Goal: Complete application form

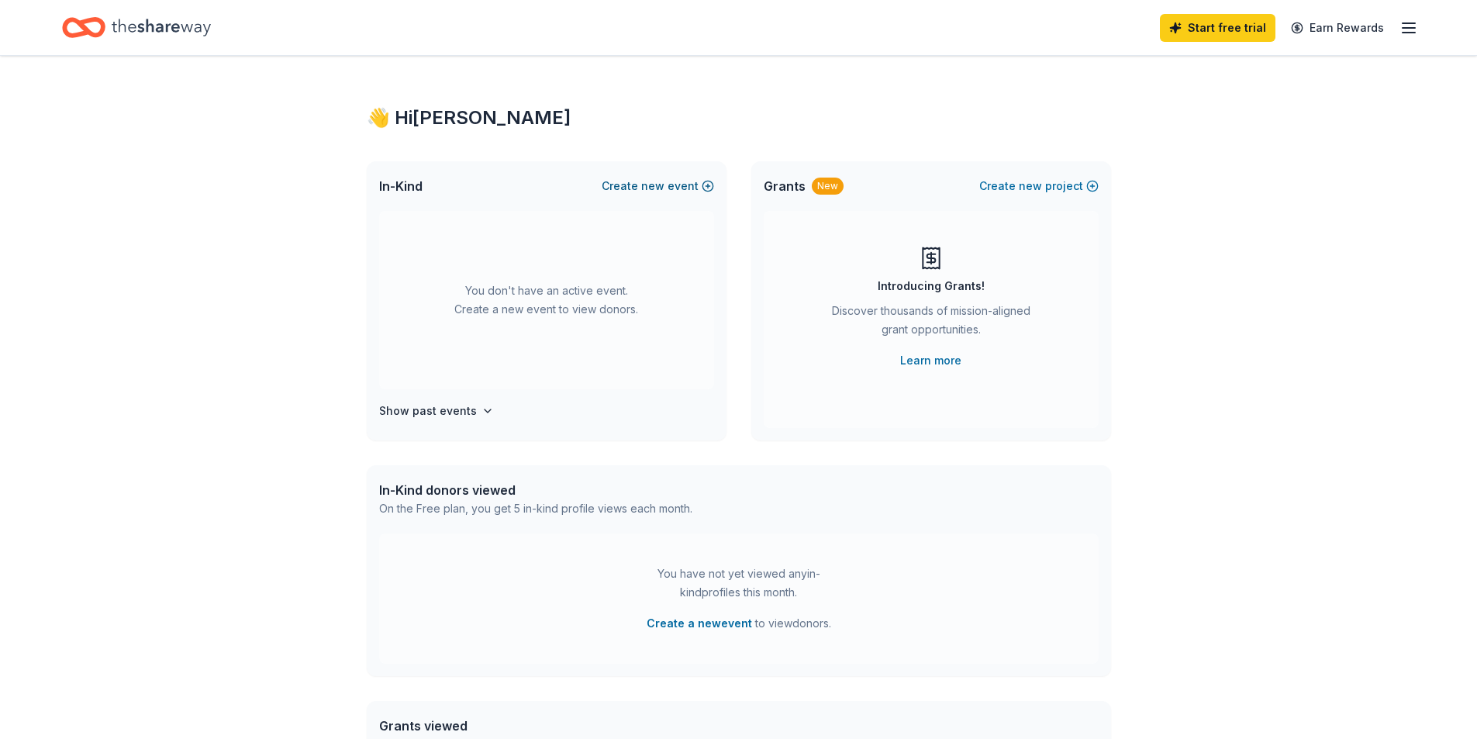
click at [661, 184] on span "new" at bounding box center [652, 186] width 23 height 19
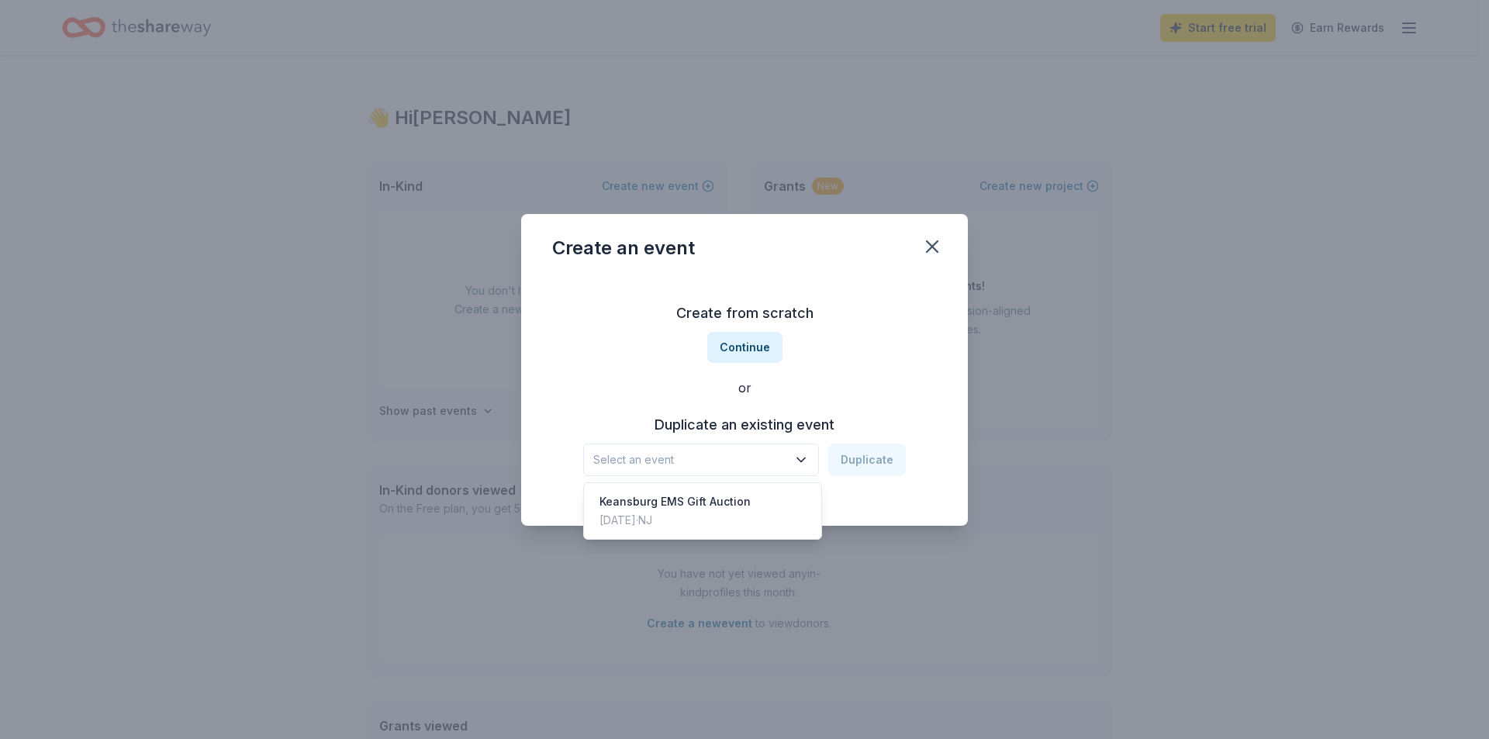
click at [800, 458] on icon "button" at bounding box center [801, 460] width 8 height 4
click at [704, 513] on div "Jun 03, 2022 · NJ" at bounding box center [674, 520] width 151 height 19
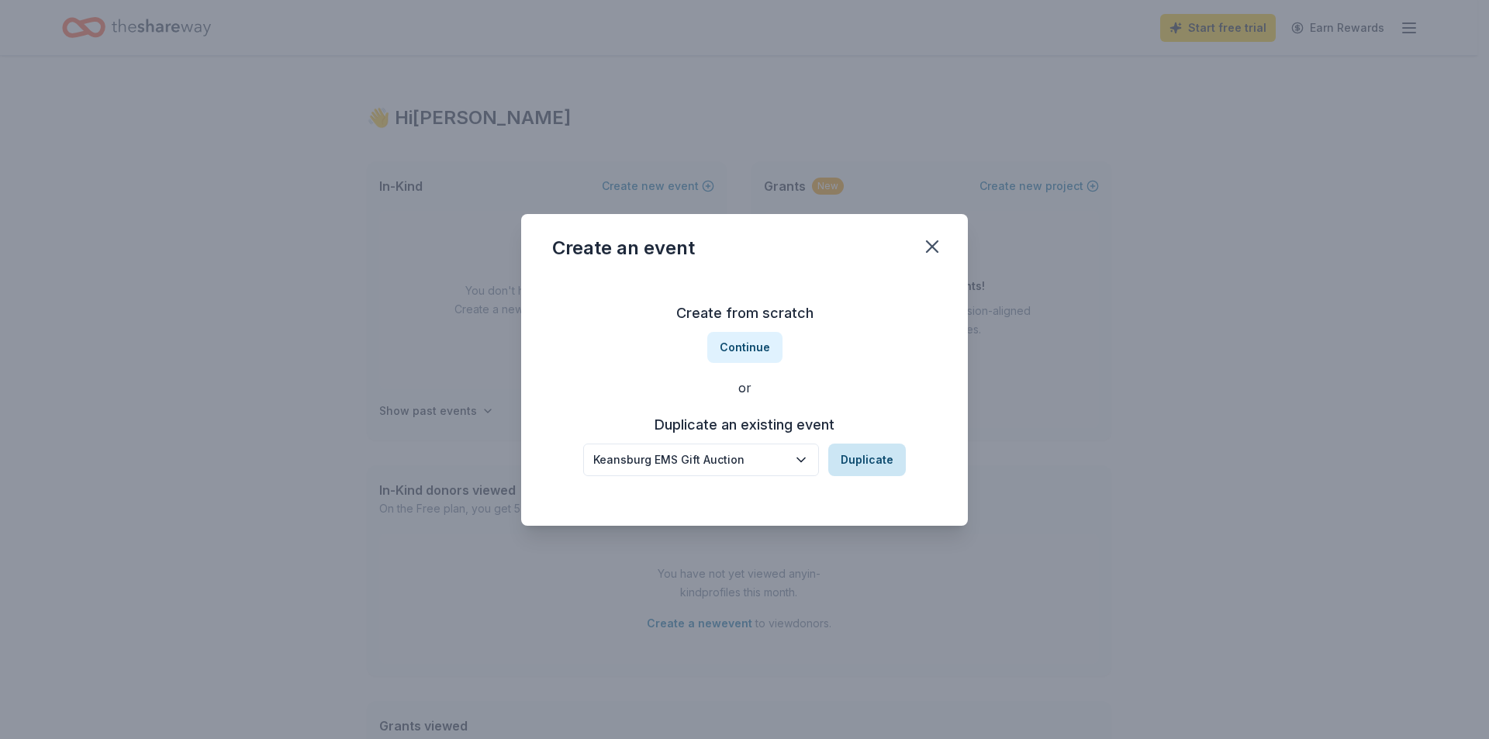
click at [873, 455] on button "Duplicate" at bounding box center [867, 460] width 78 height 33
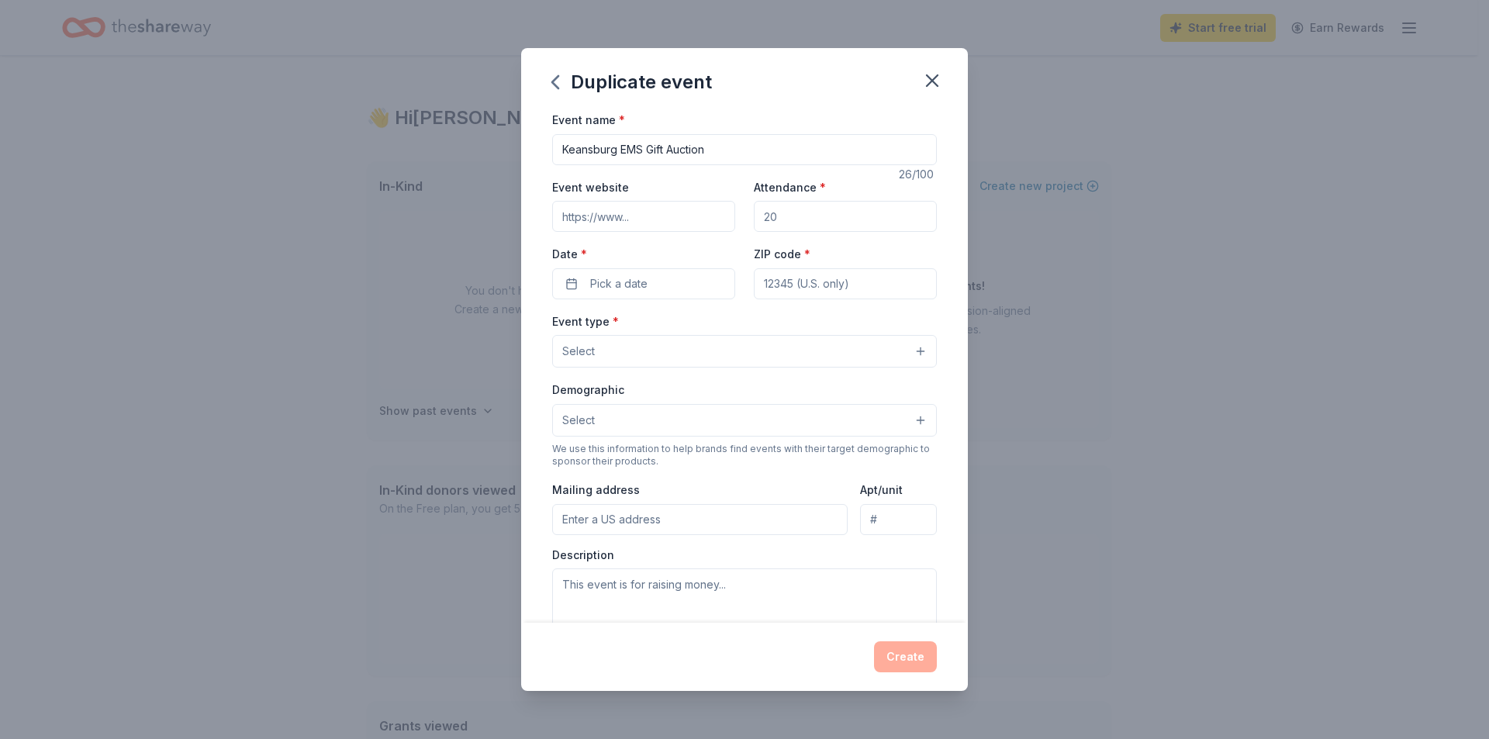
click at [823, 212] on input "Attendance *" at bounding box center [845, 216] width 183 height 31
type input "200"
click at [561, 286] on button "Pick a date" at bounding box center [643, 283] width 183 height 31
click at [726, 330] on button "Go to next month" at bounding box center [724, 325] width 22 height 22
click at [723, 449] on button "20" at bounding box center [724, 451] width 28 height 28
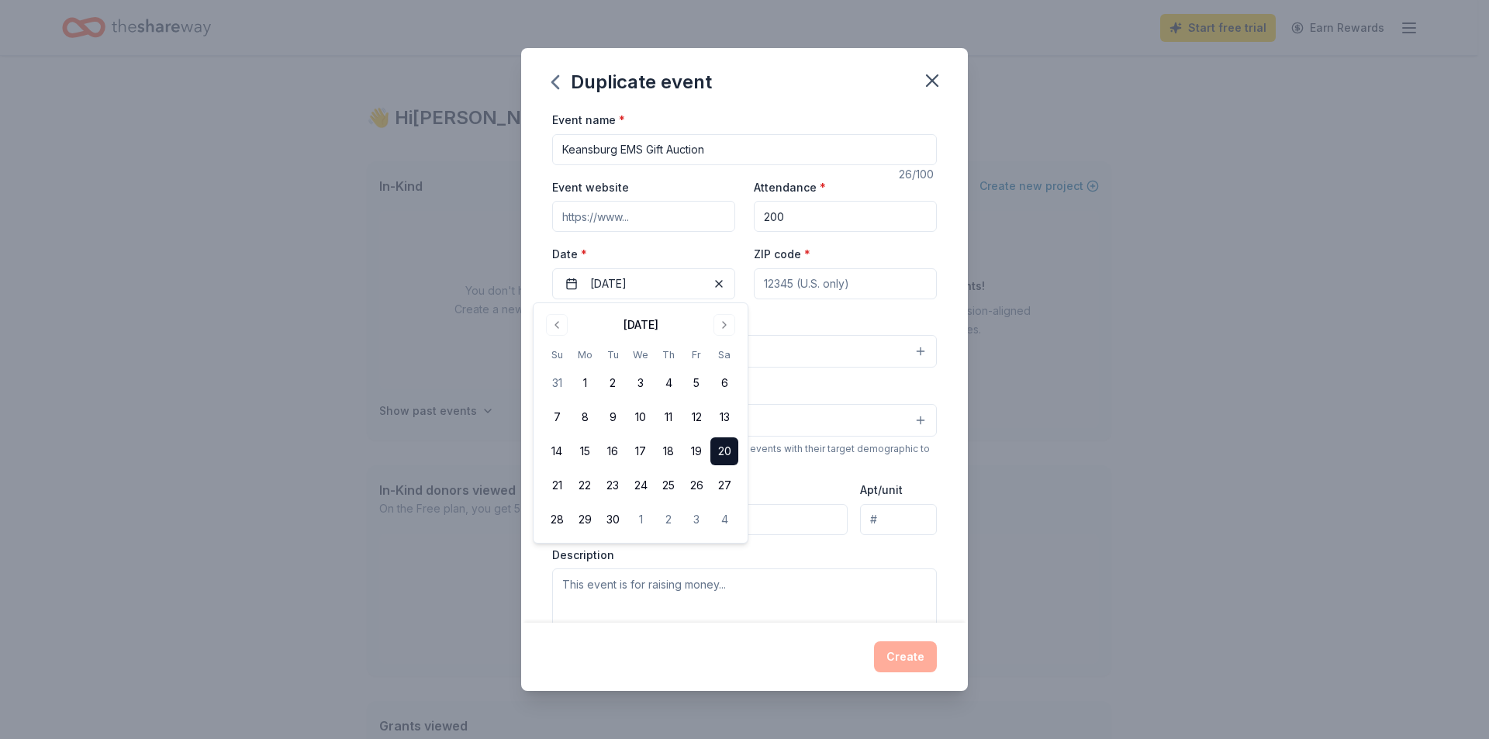
click at [955, 502] on div "Event name * Keansburg EMS Gift Auction 26 /100 Event website Attendance * 200 …" at bounding box center [744, 366] width 447 height 513
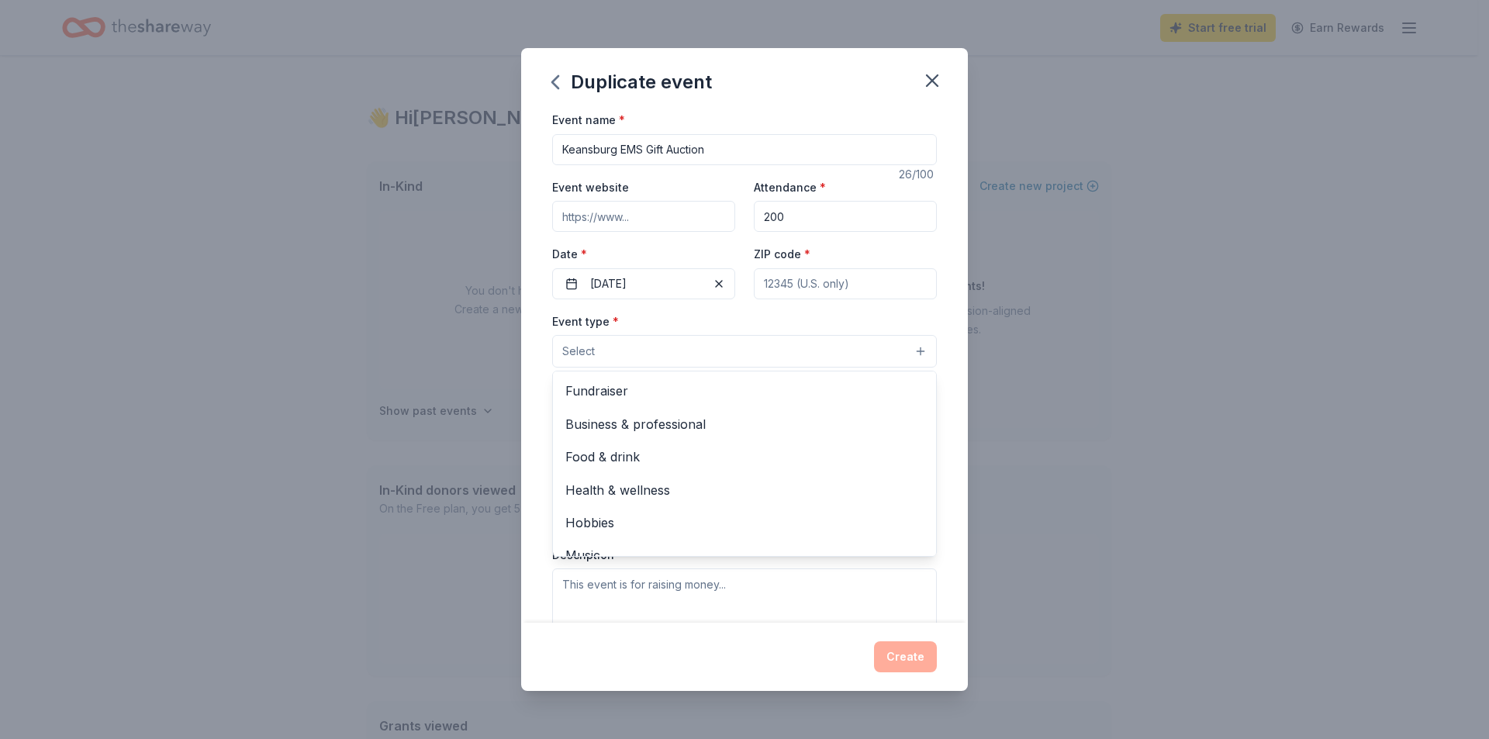
click at [889, 337] on button "Select" at bounding box center [744, 351] width 385 height 33
click at [658, 387] on span "Fundraiser" at bounding box center [744, 391] width 358 height 20
click at [953, 307] on div "Event name * Keansburg EMS Gift Auction 26 /100 Event website Attendance * 200 …" at bounding box center [744, 366] width 447 height 513
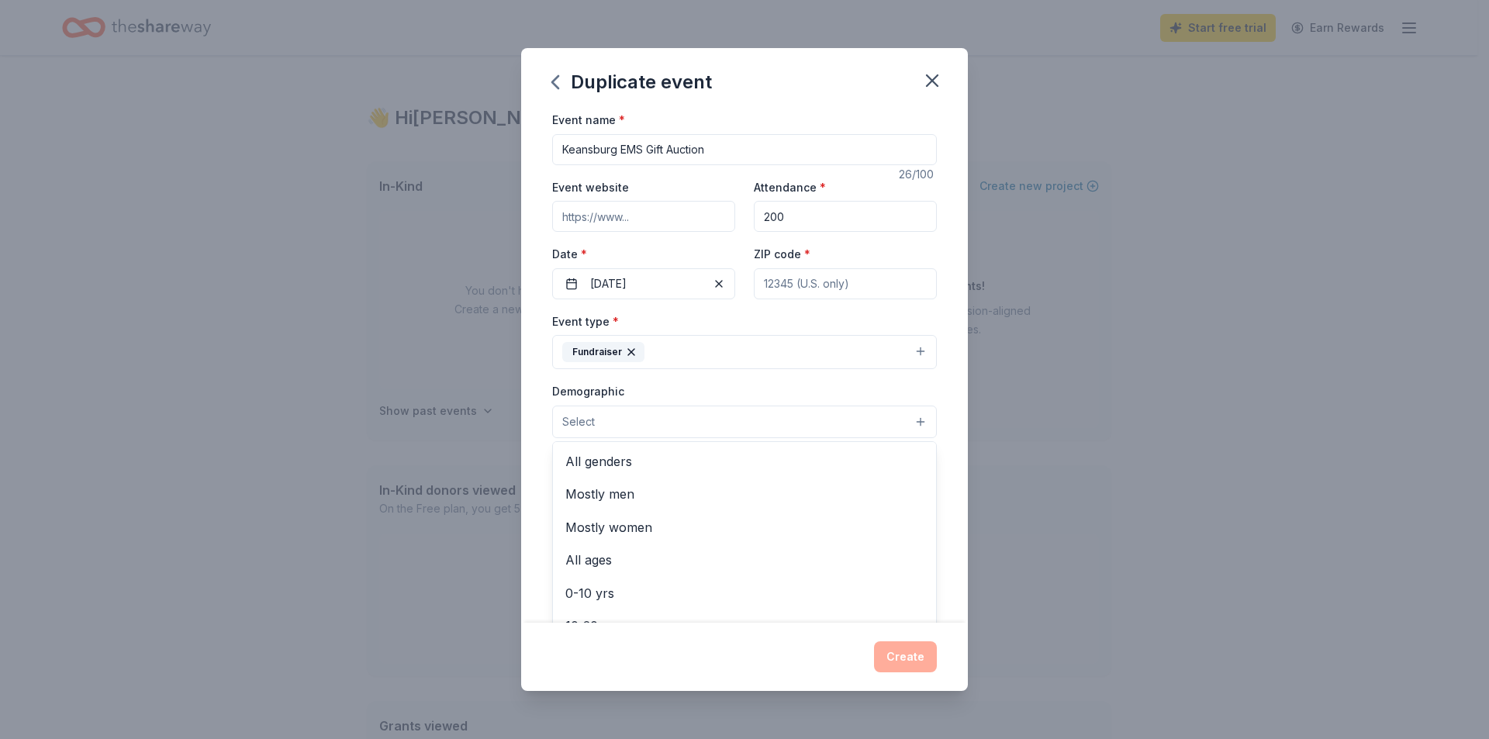
click at [899, 417] on button "Select" at bounding box center [744, 422] width 385 height 33
click at [577, 454] on span "All genders" at bounding box center [744, 461] width 358 height 20
click at [941, 353] on div "Event name * Keansburg EMS Gift Auction 26 /100 Event website Attendance * 200 …" at bounding box center [744, 366] width 447 height 513
click at [693, 221] on input "Event website" at bounding box center [643, 214] width 183 height 31
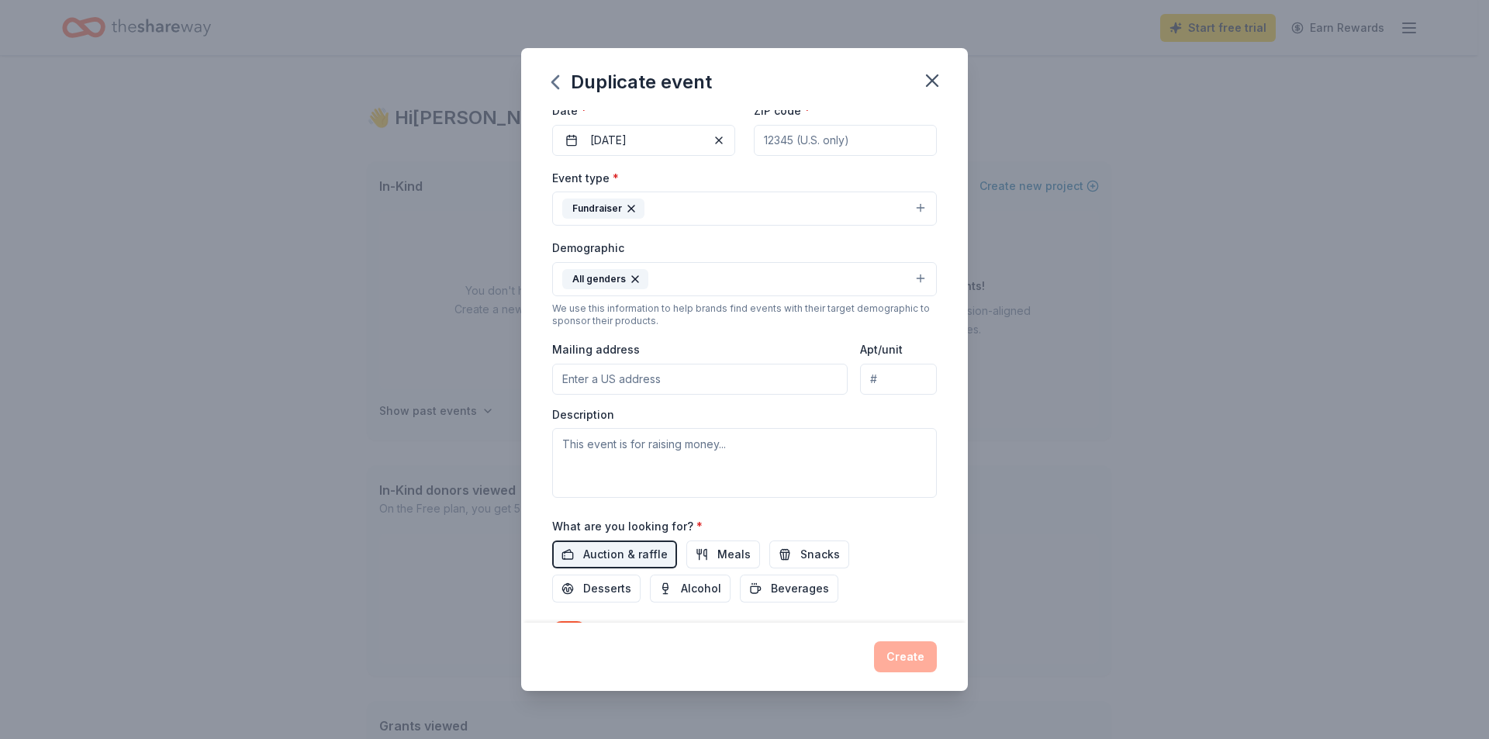
scroll to position [124, 0]
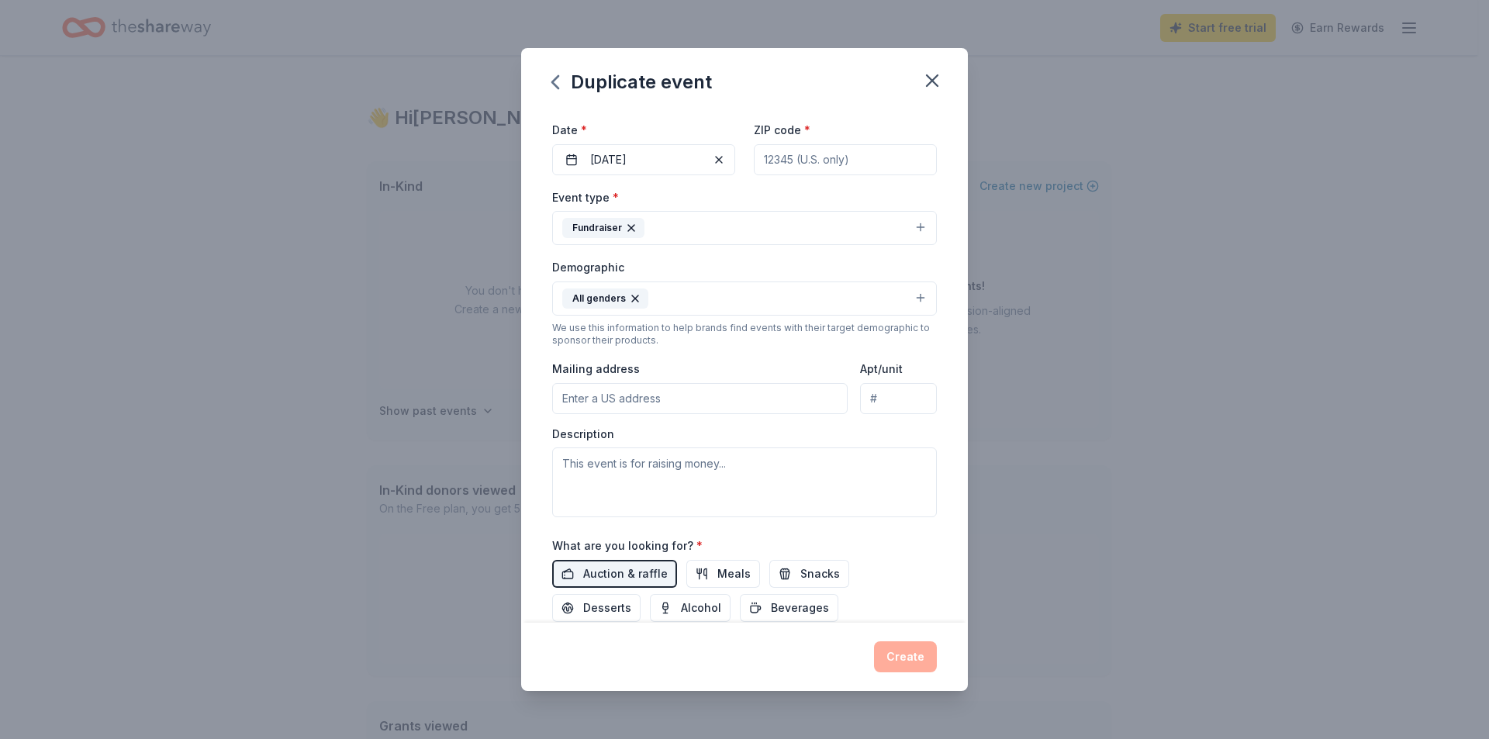
click at [596, 405] on input "Mailing address" at bounding box center [699, 398] width 295 height 31
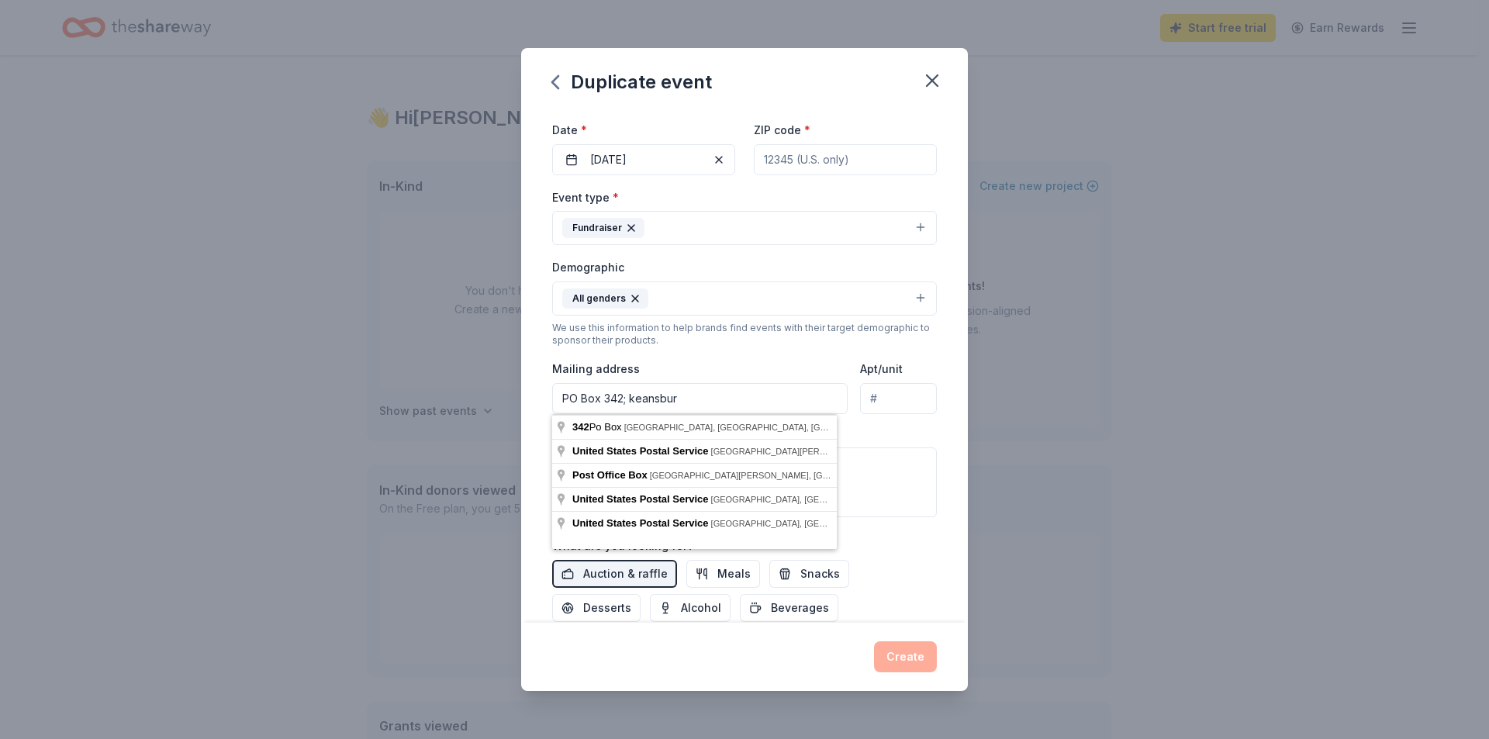
type input "PO Box 342; keansburg"
drag, startPoint x: 776, startPoint y: 405, endPoint x: 529, endPoint y: 403, distance: 247.4
click at [529, 403] on div "Event name * Keansburg EMS Gift Auction 26 /100 Event website Attendance * 200 …" at bounding box center [744, 366] width 447 height 513
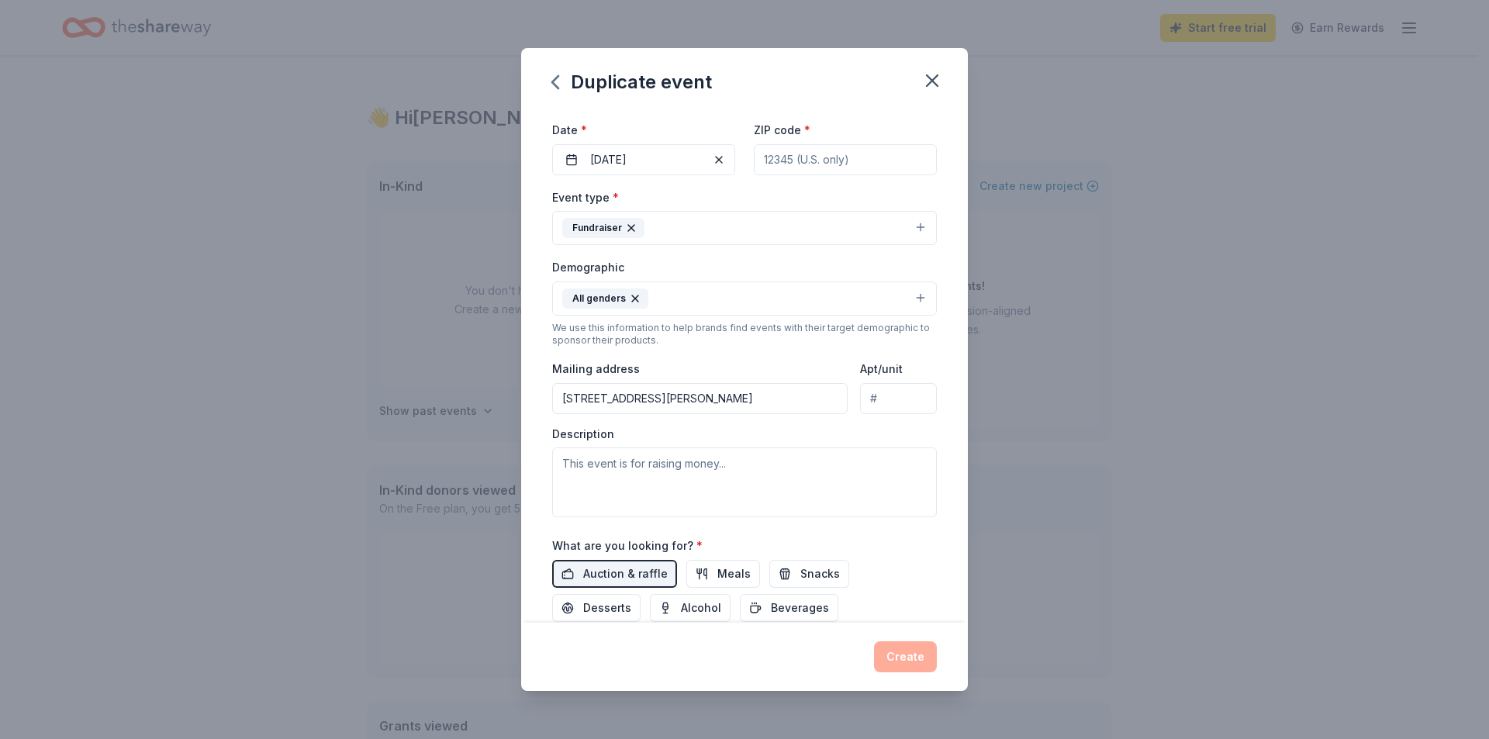
click at [812, 393] on input "192 Carr Avenue, Keansburg, NJ, 07734" at bounding box center [699, 398] width 295 height 31
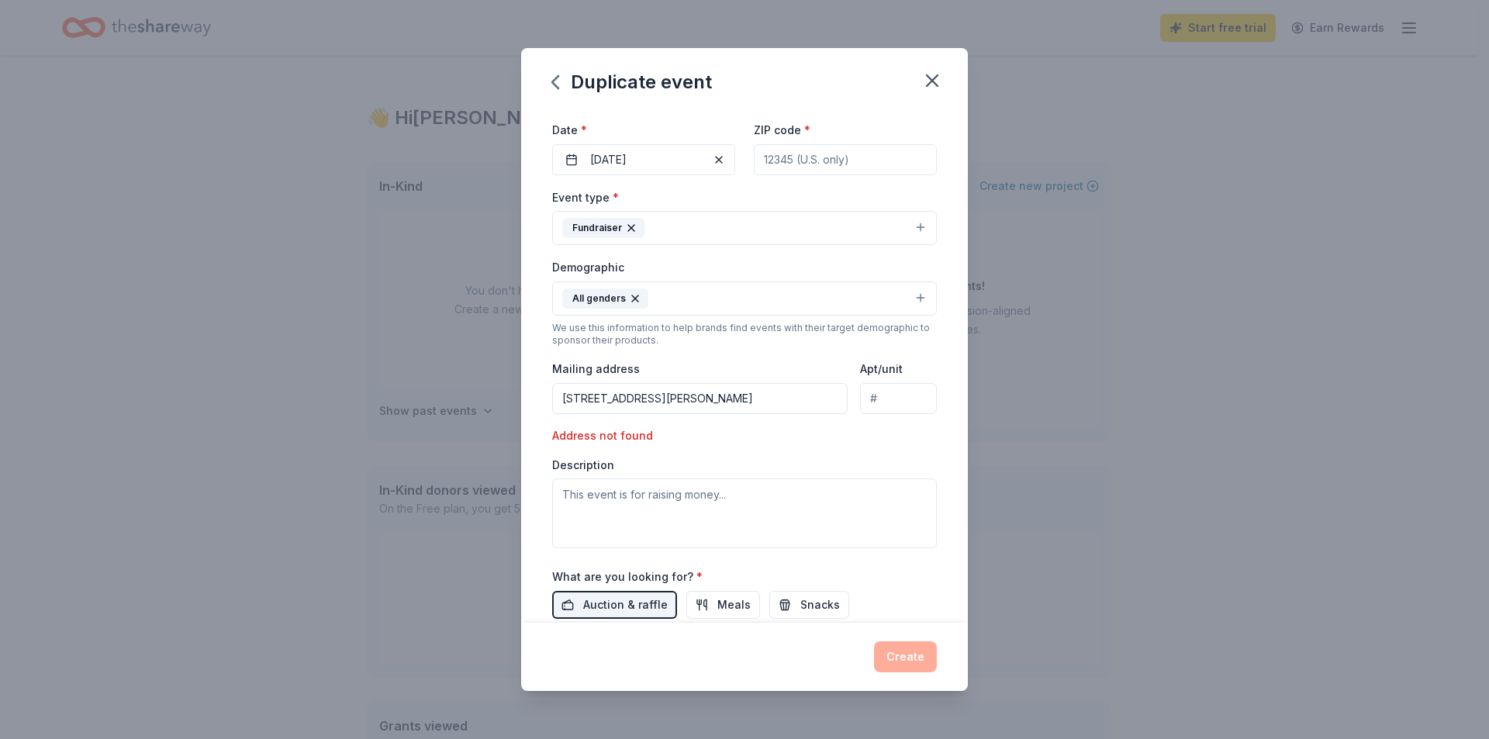
click at [812, 393] on input "192 Carr Avenue, Keansburg, NJ, 07734" at bounding box center [699, 398] width 295 height 31
click at [796, 406] on input "192 Carr Avenue, Keansburg, NJ, 07734" at bounding box center [699, 398] width 295 height 31
click at [730, 402] on input "192 Carr Avenue, Keansburg, NJ, 07734" at bounding box center [699, 398] width 295 height 31
type input "192 Carr Avenue, Keansburg, NJ, 07734"
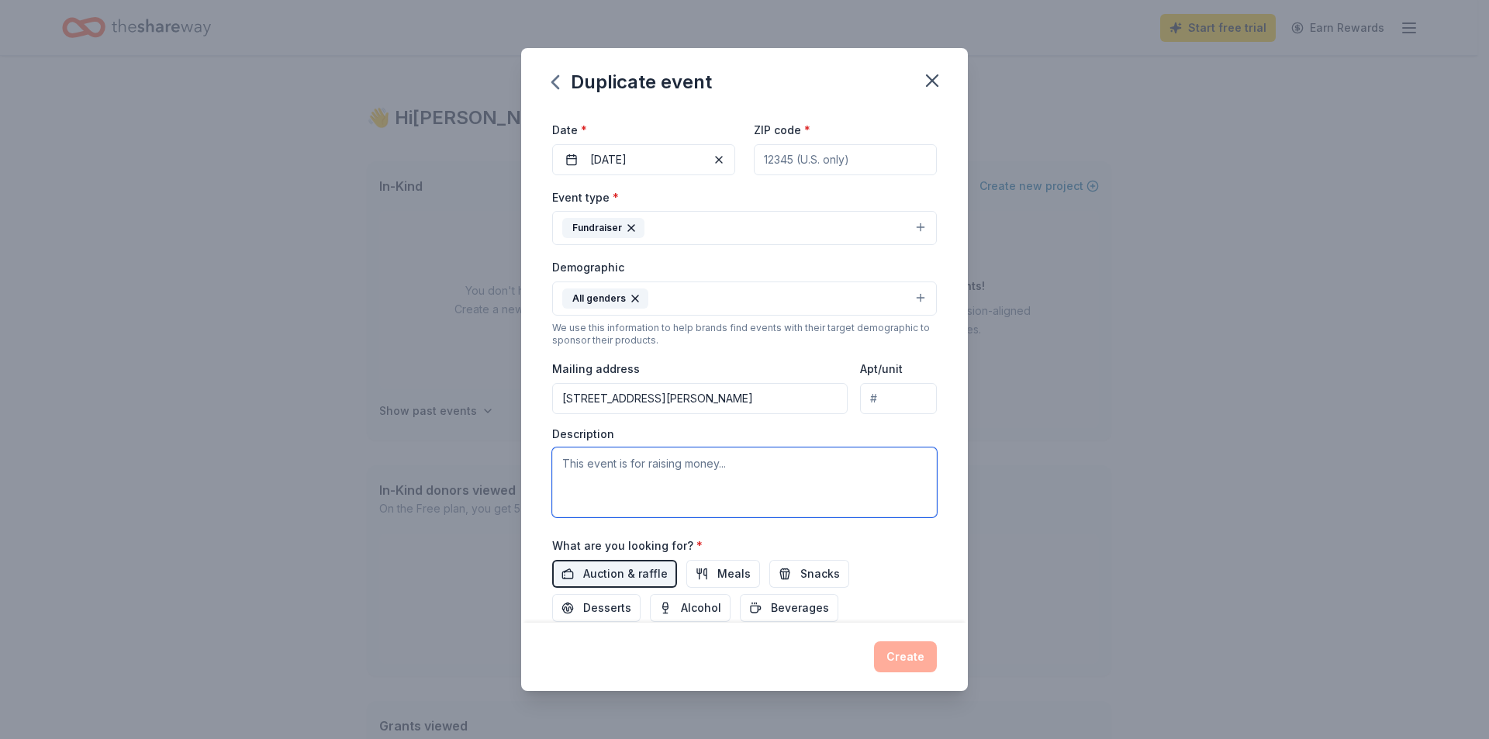
click at [634, 467] on textarea at bounding box center [744, 482] width 385 height 70
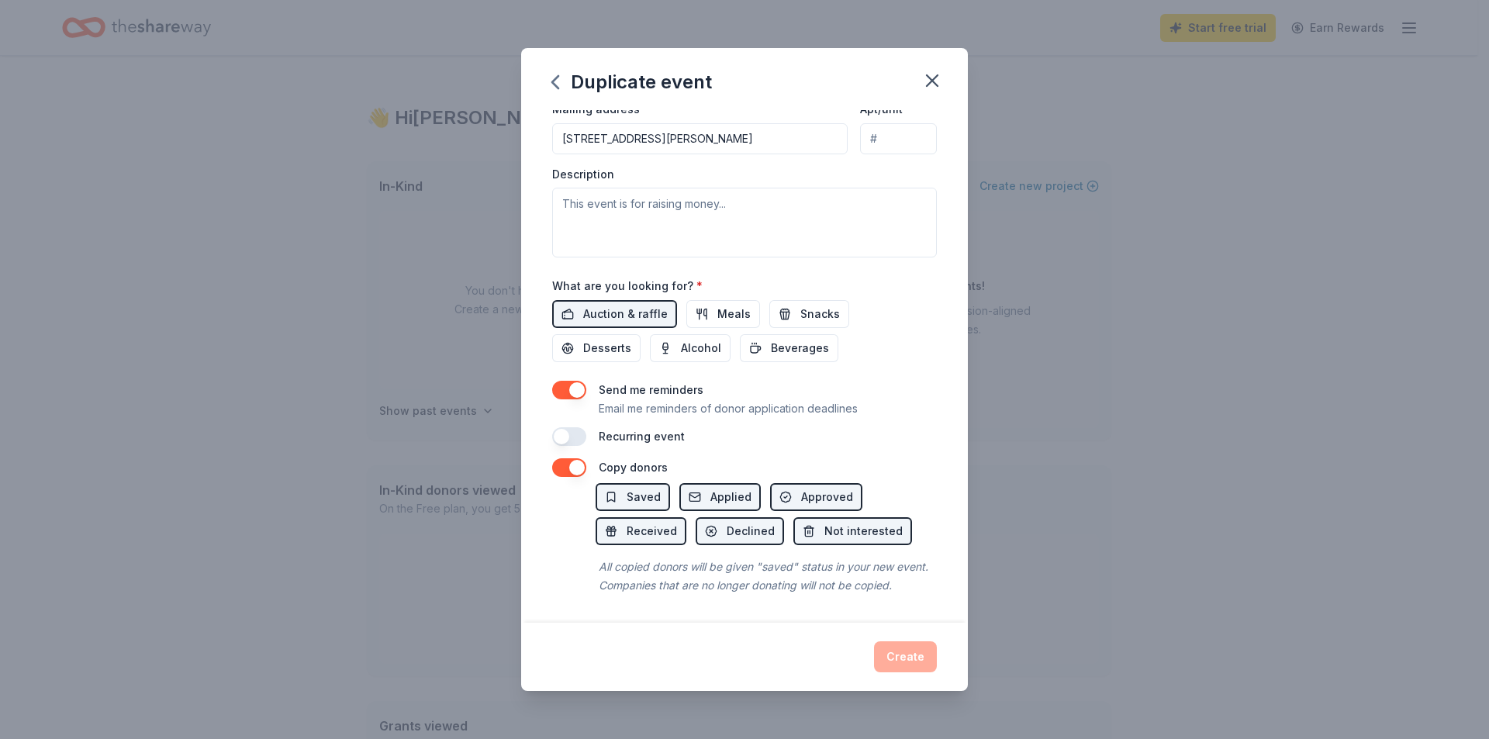
scroll to position [402, 0]
click at [889, 657] on div "Create" at bounding box center [744, 656] width 385 height 31
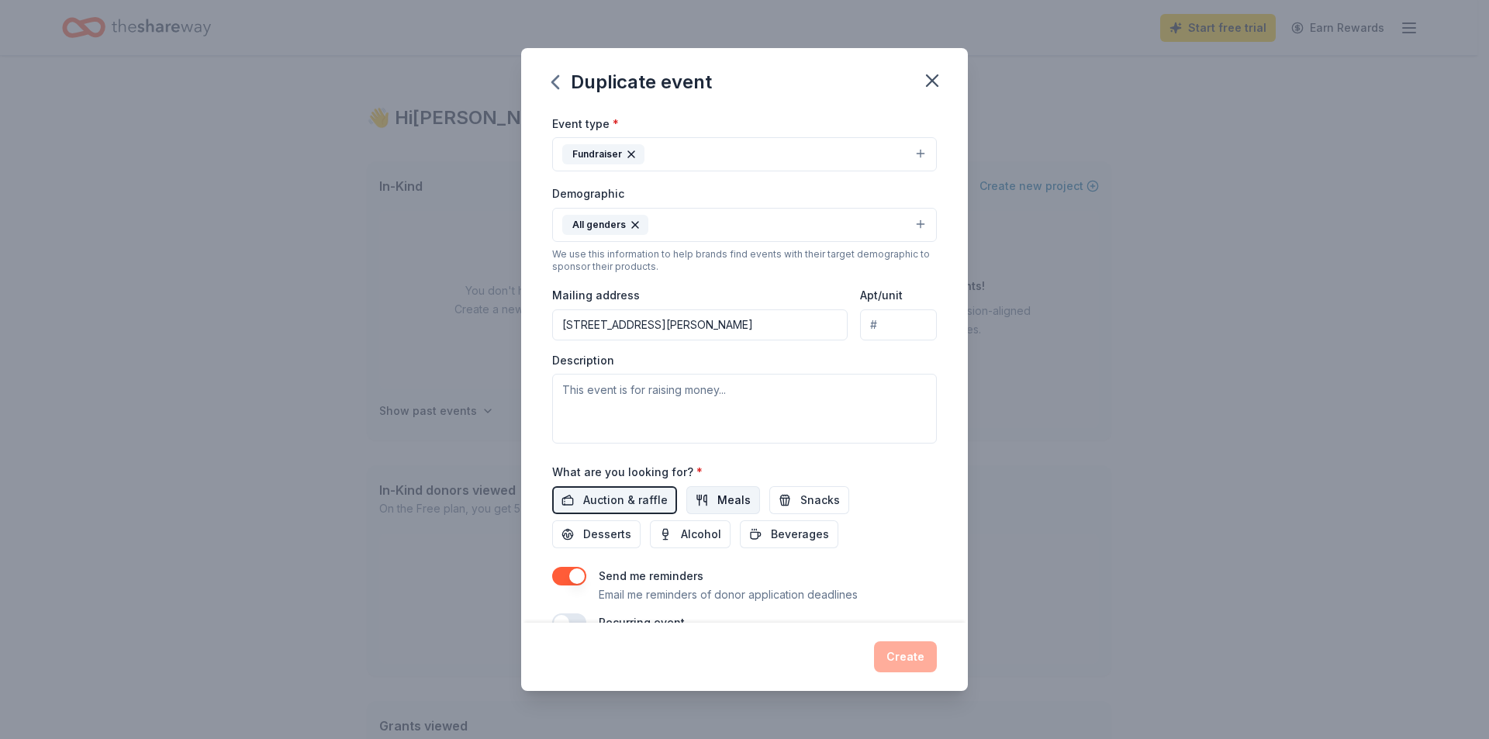
scroll to position [201, 0]
click at [608, 500] on span "Auction & raffle" at bounding box center [625, 497] width 85 height 19
click at [647, 495] on span "Auction & raffle" at bounding box center [625, 497] width 85 height 19
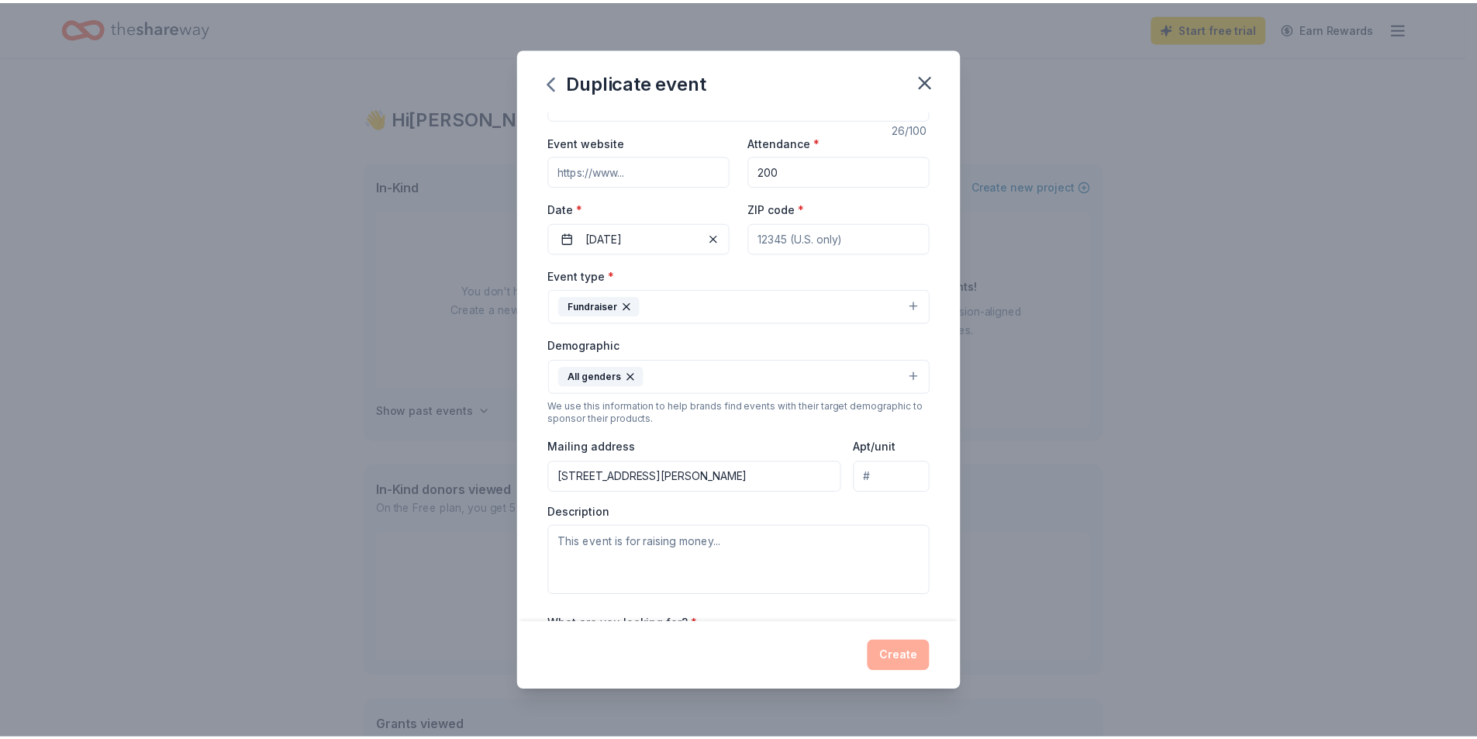
scroll to position [0, 0]
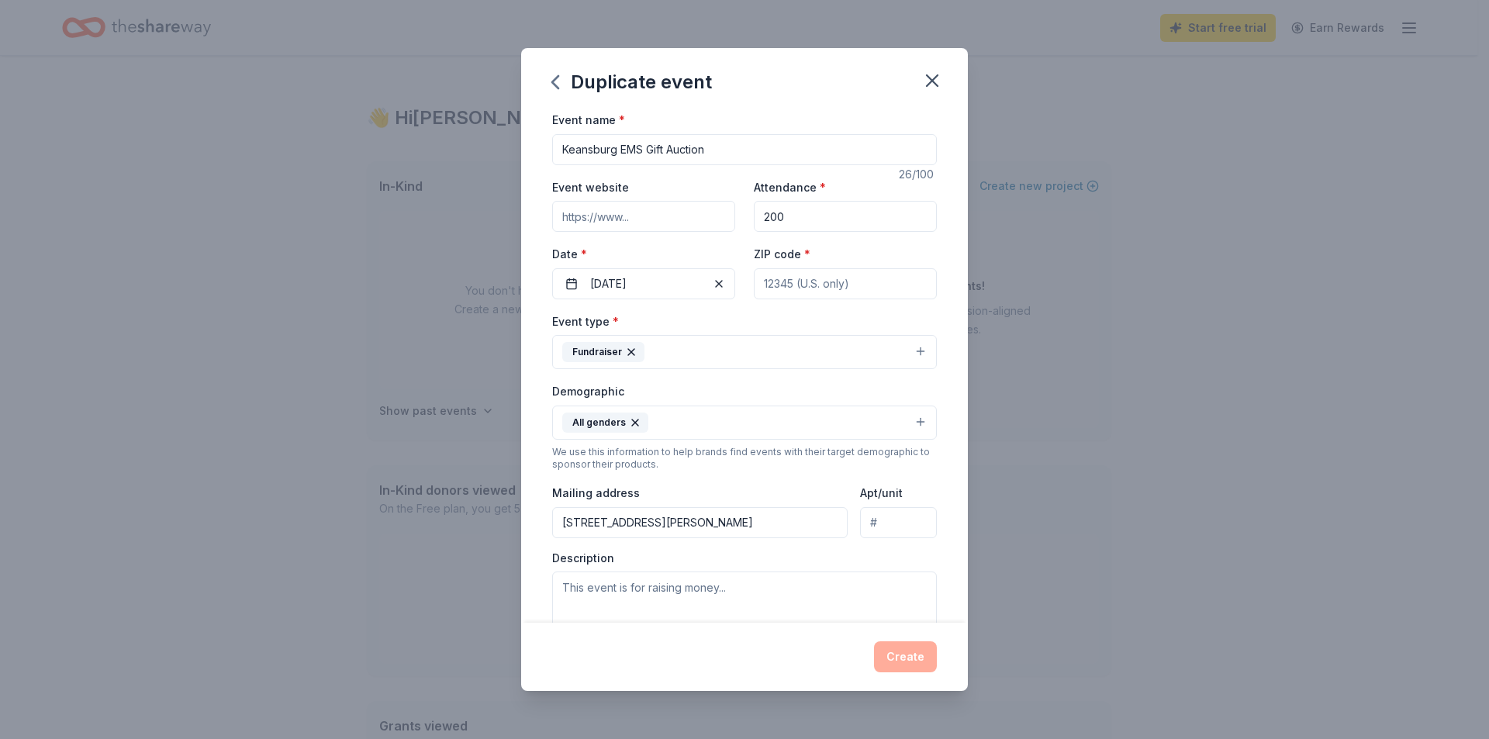
click at [841, 281] on input "ZIP code *" at bounding box center [845, 283] width 183 height 31
type input "07734"
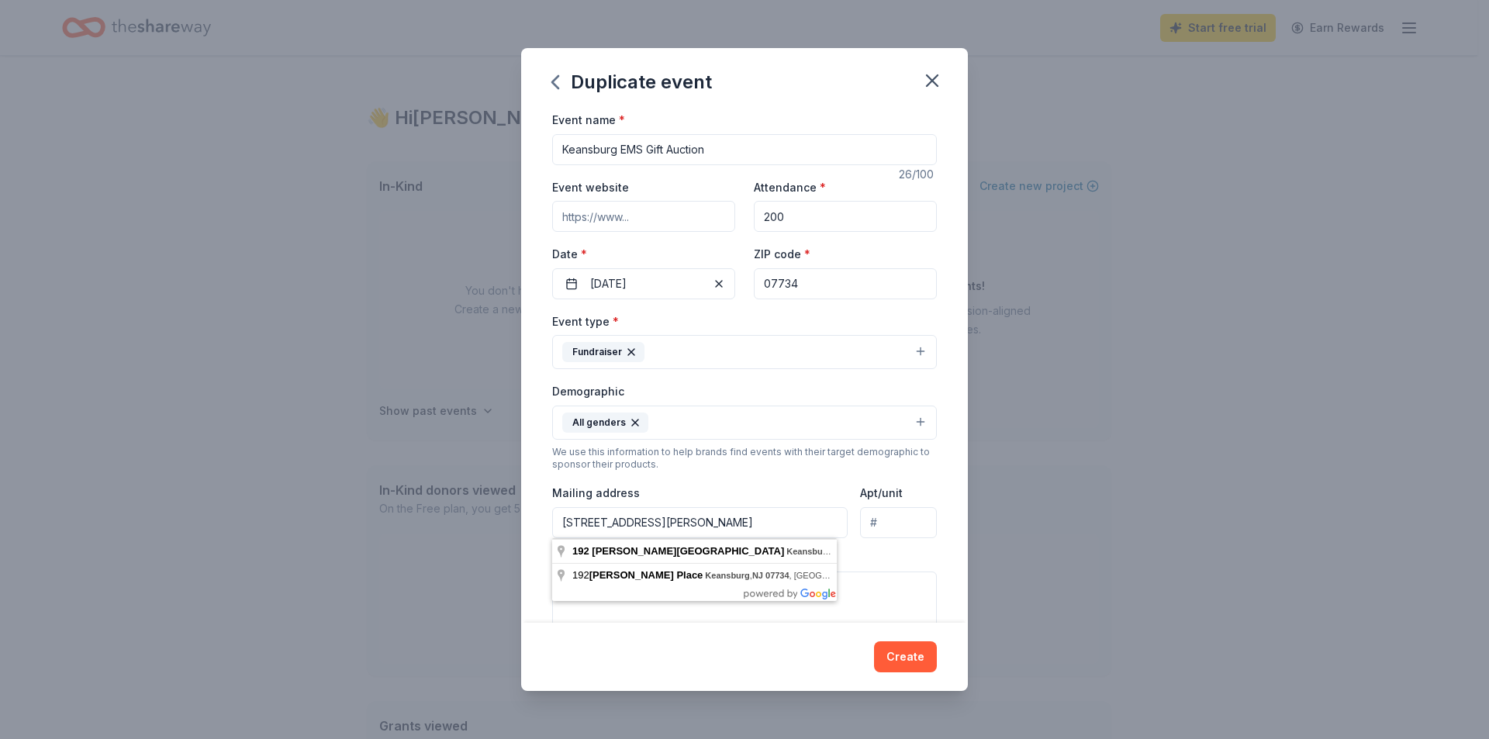
click at [789, 527] on input "192 Carr Avenue, Keansburg, NJ, 07734" at bounding box center [699, 522] width 295 height 31
click at [900, 648] on button "Create" at bounding box center [905, 656] width 63 height 31
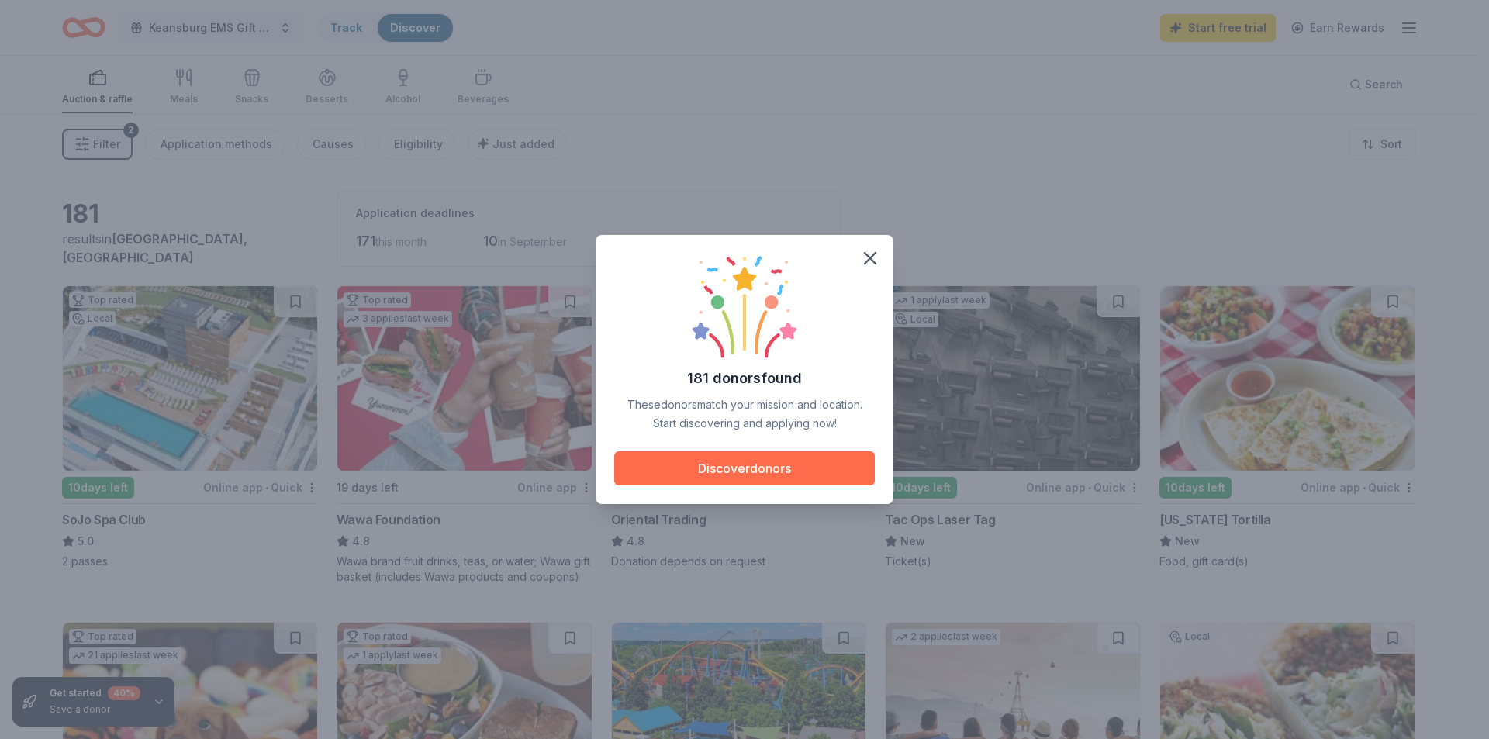
click at [760, 462] on button "Discover donors" at bounding box center [744, 468] width 261 height 34
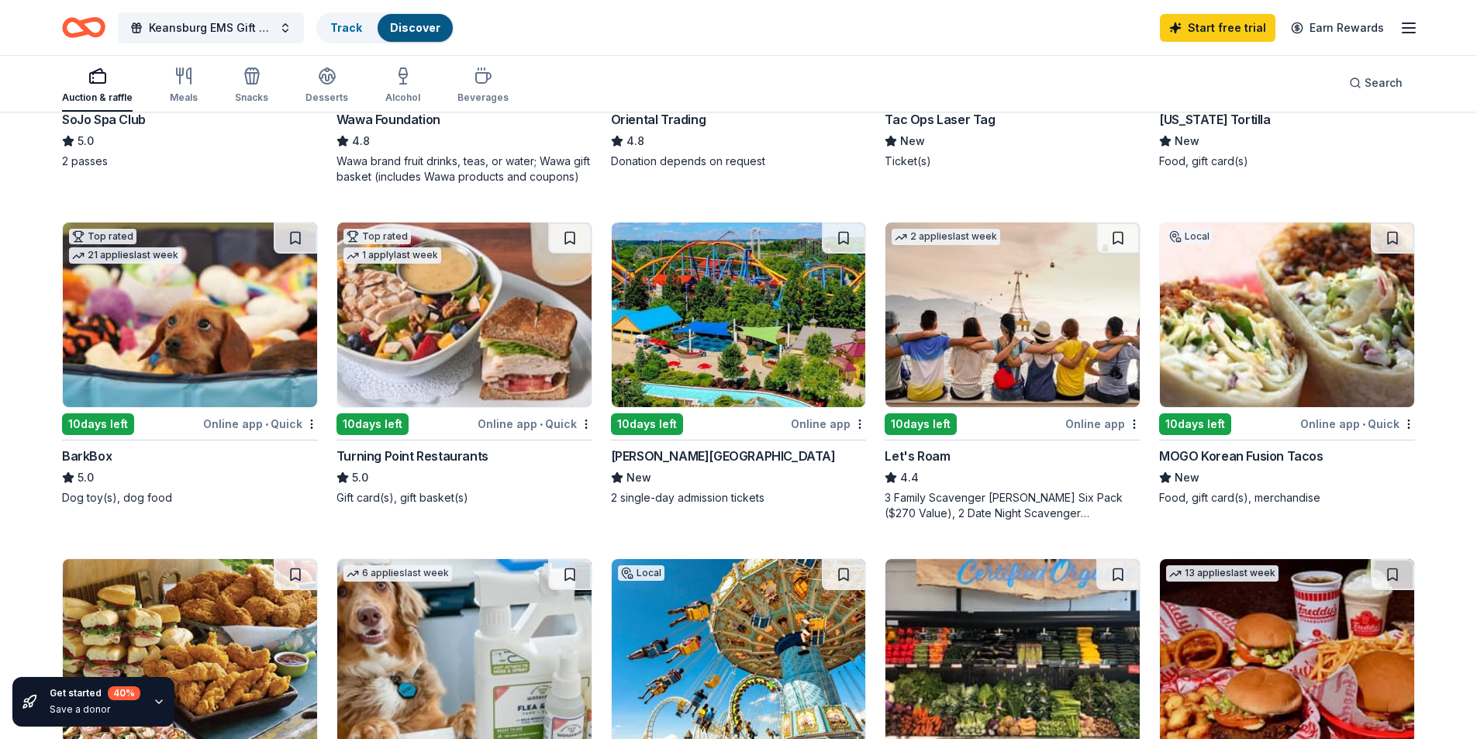
scroll to position [407, 0]
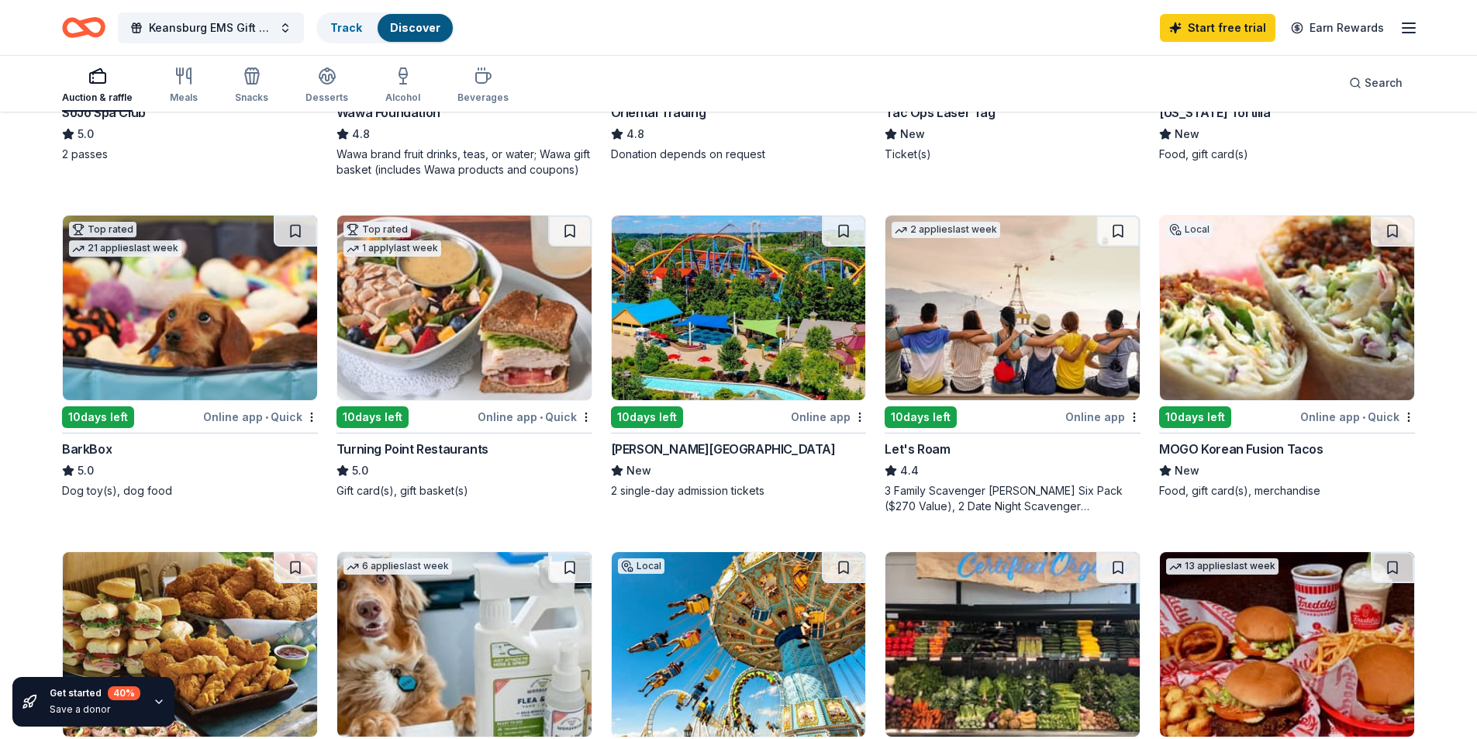
click at [772, 403] on div "10 days left Online app Dorney Park & Wildwater Kingdom New 2 single-day admiss…" at bounding box center [739, 357] width 256 height 284
click at [1070, 397] on img at bounding box center [1013, 308] width 254 height 185
click at [1329, 414] on div "Online app • Quick" at bounding box center [1357, 416] width 115 height 19
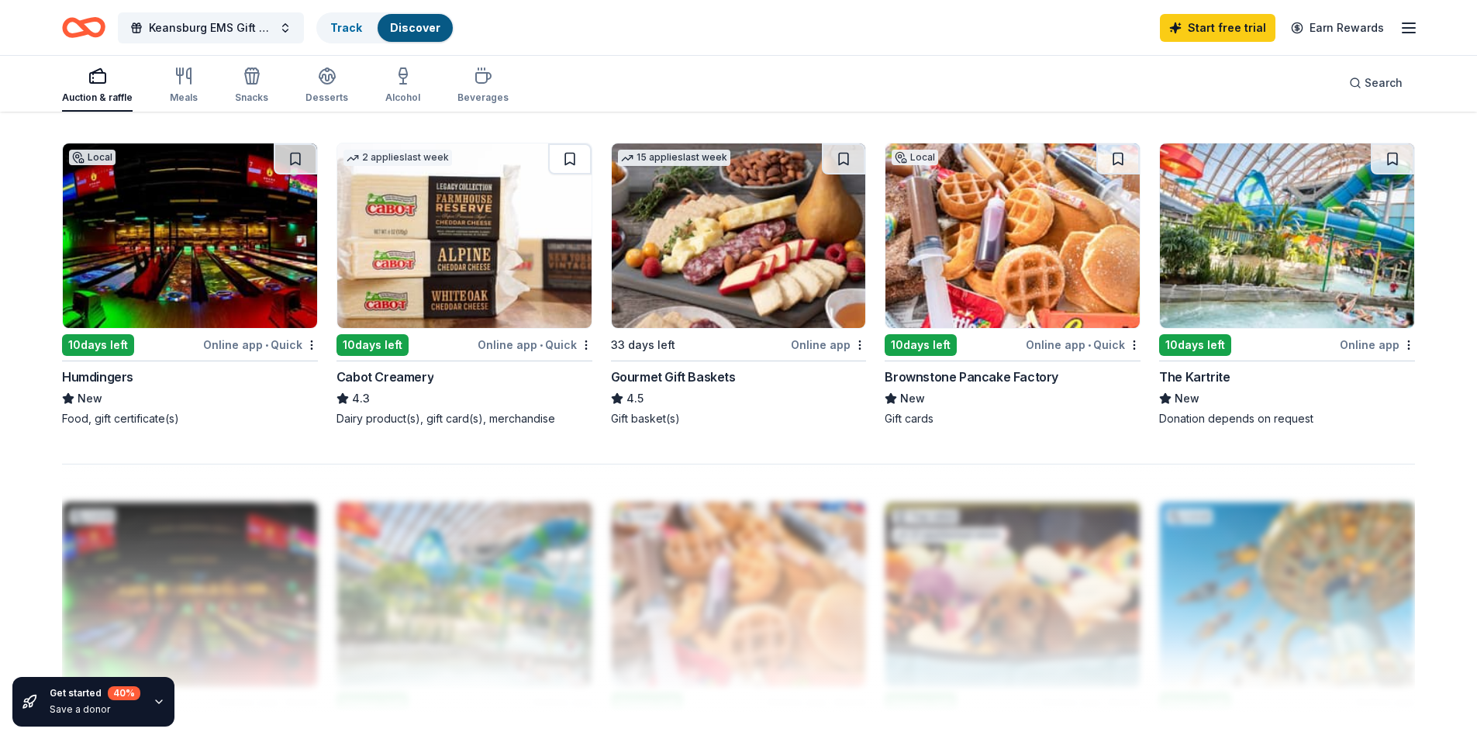
scroll to position [1134, 0]
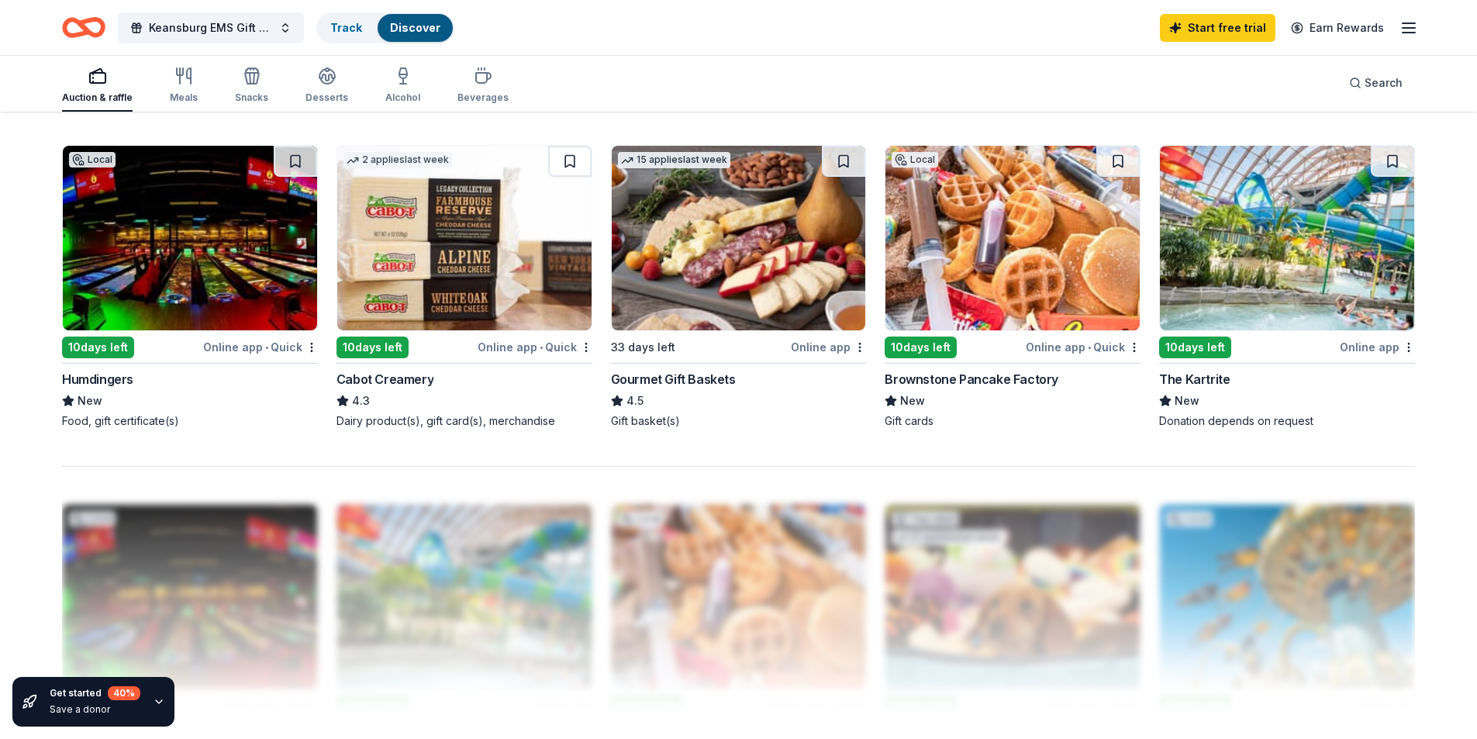
click at [779, 337] on div "33 days left" at bounding box center [700, 346] width 178 height 19
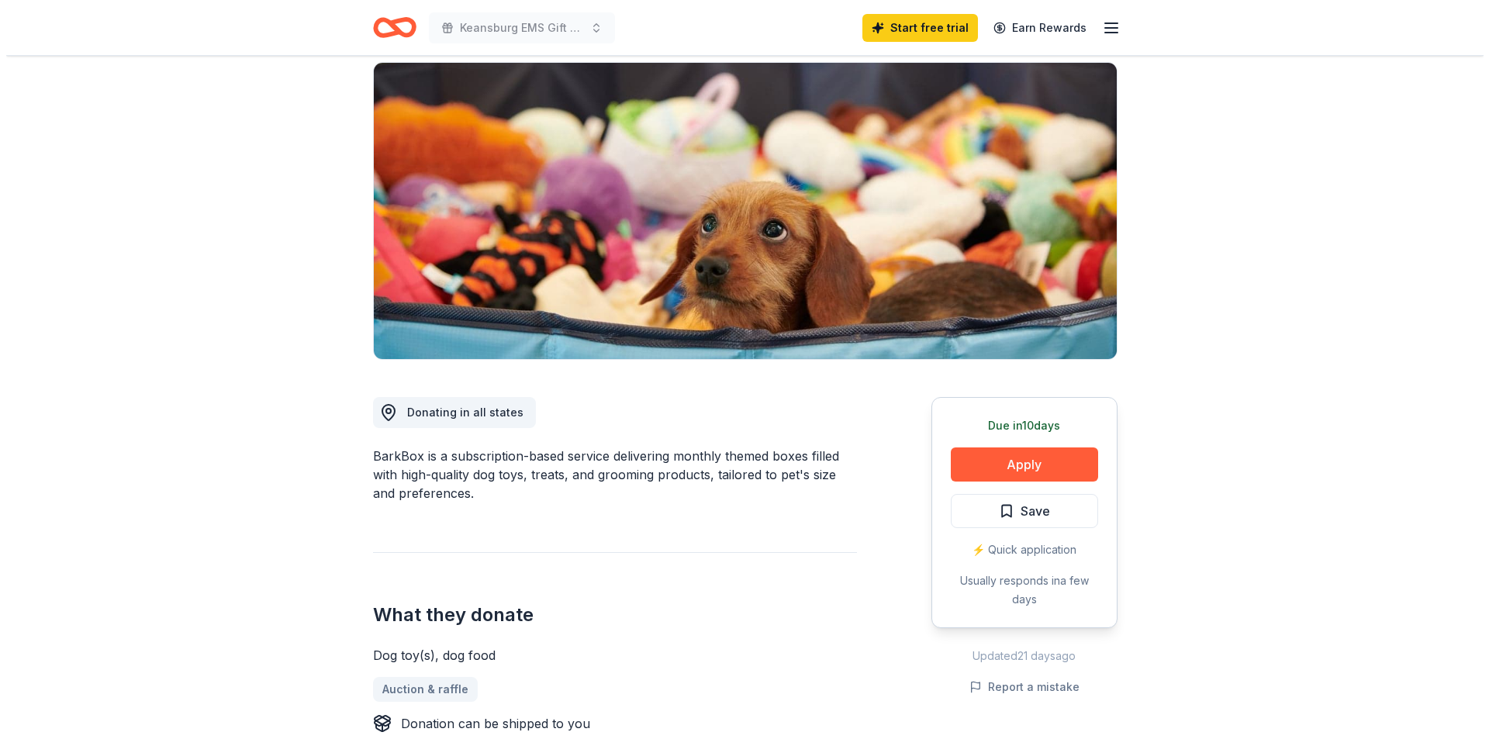
scroll to position [99, 0]
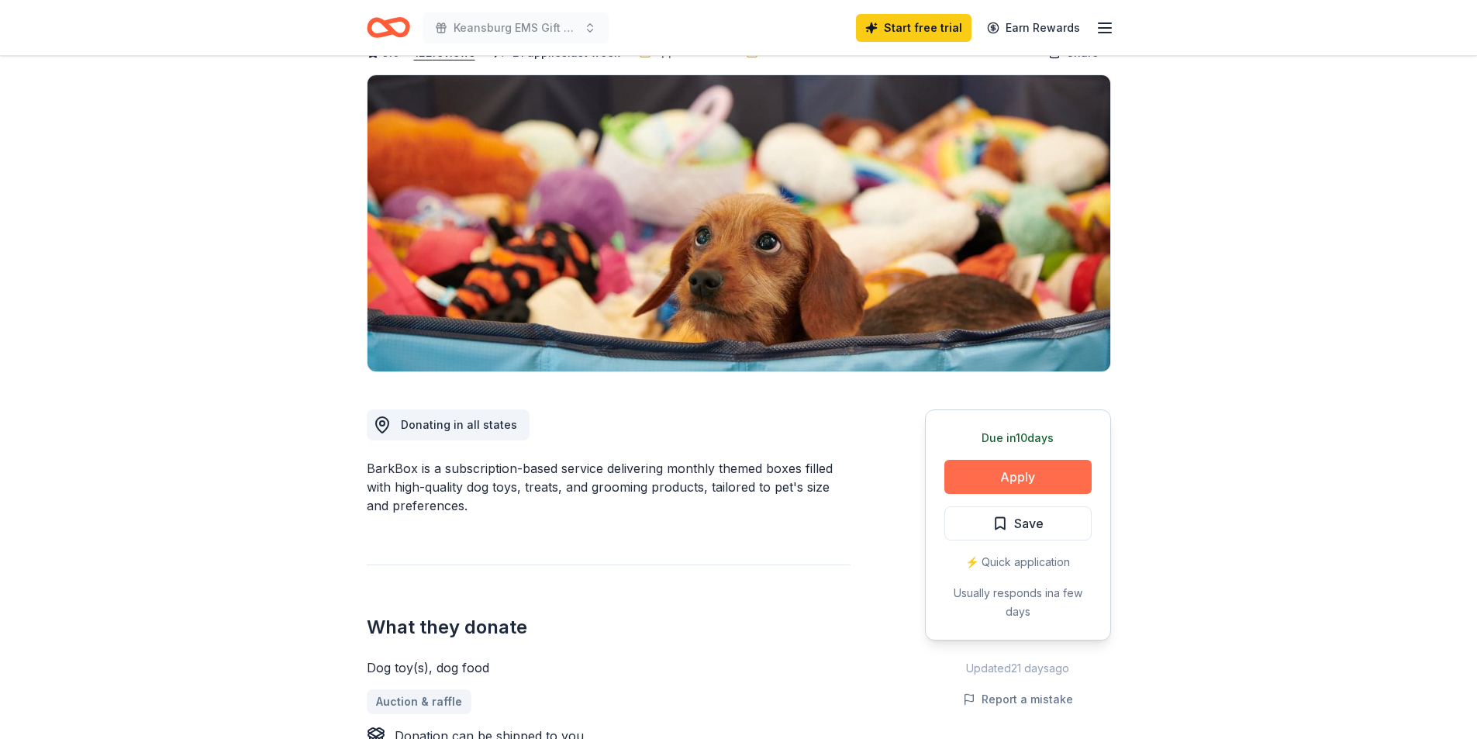
click at [1023, 478] on button "Apply" at bounding box center [1017, 477] width 147 height 34
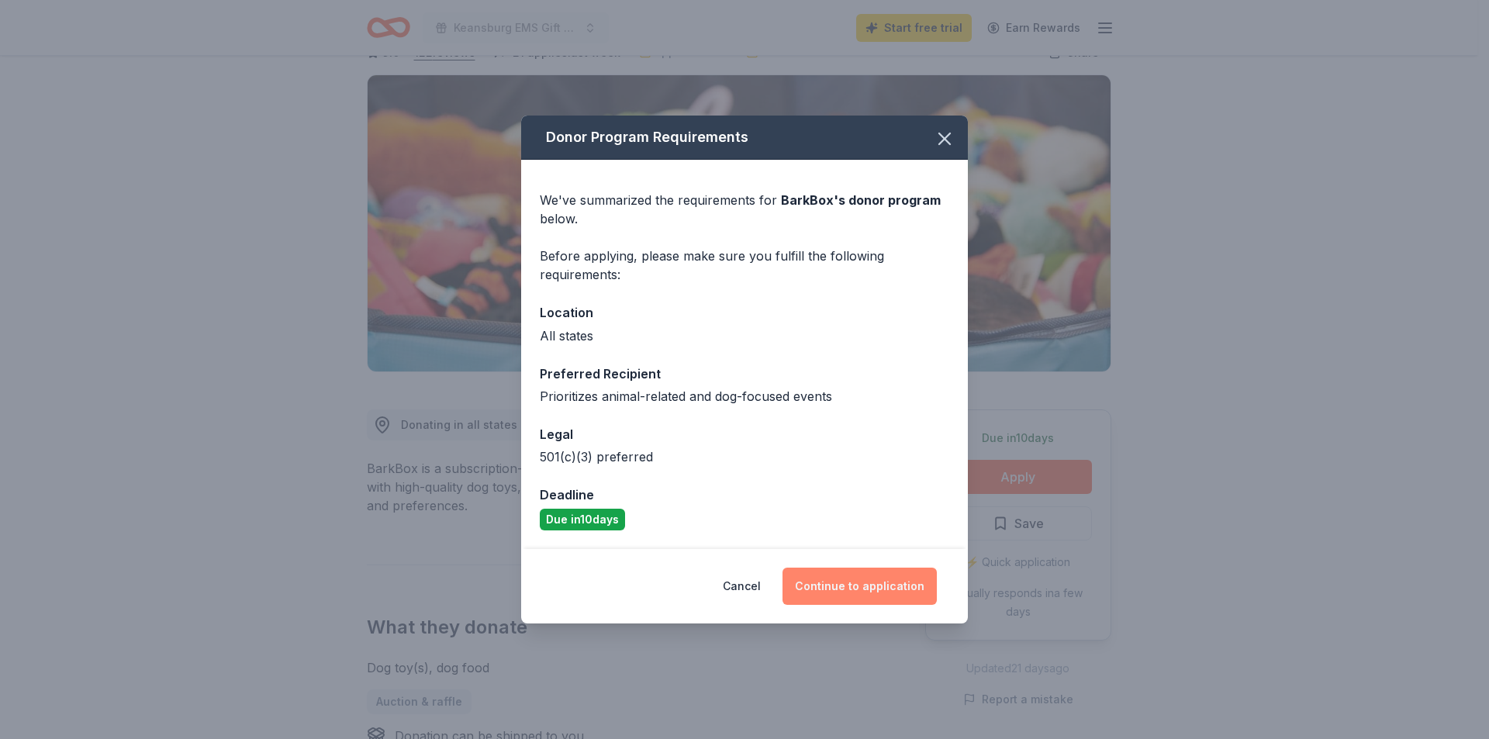
click at [841, 586] on button "Continue to application" at bounding box center [859, 586] width 154 height 37
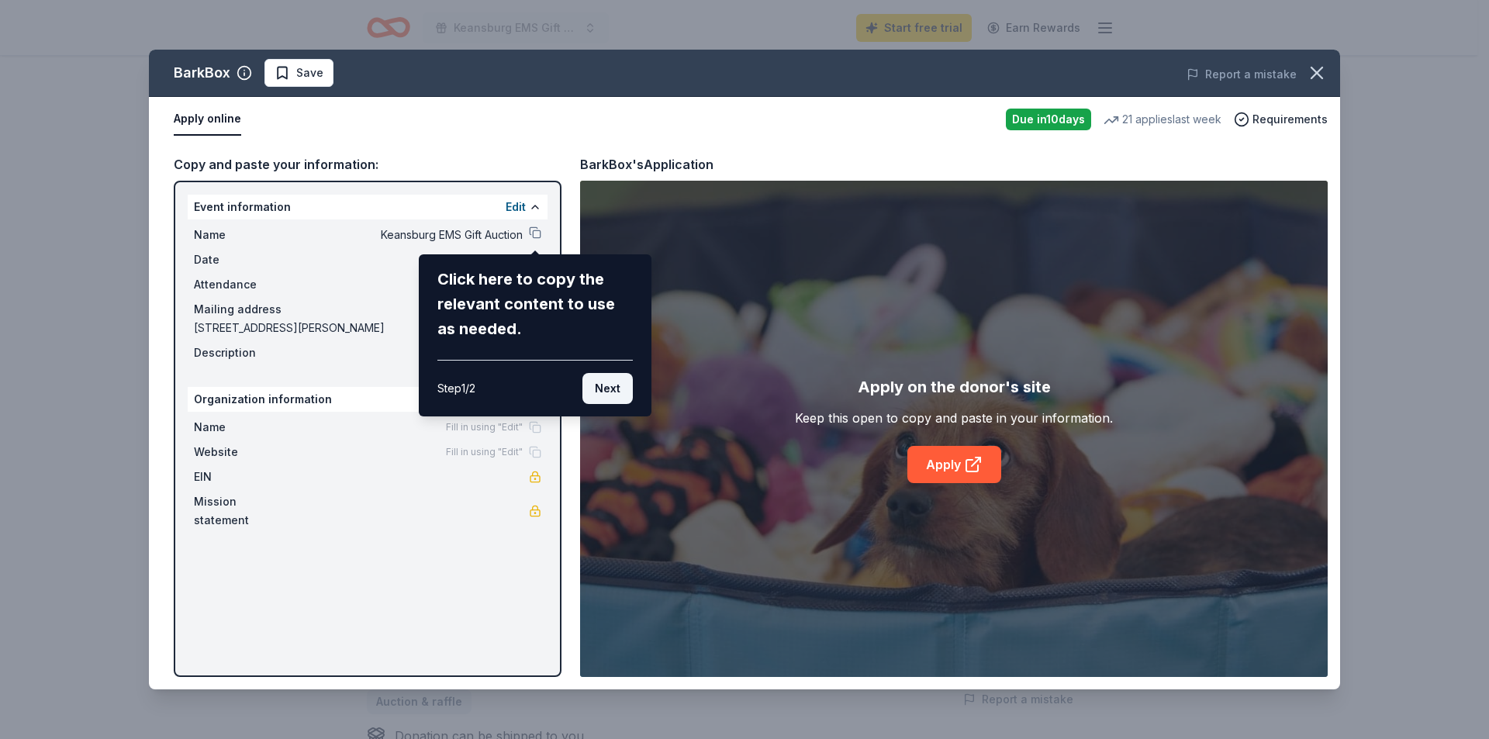
click at [602, 387] on button "Next" at bounding box center [607, 388] width 50 height 31
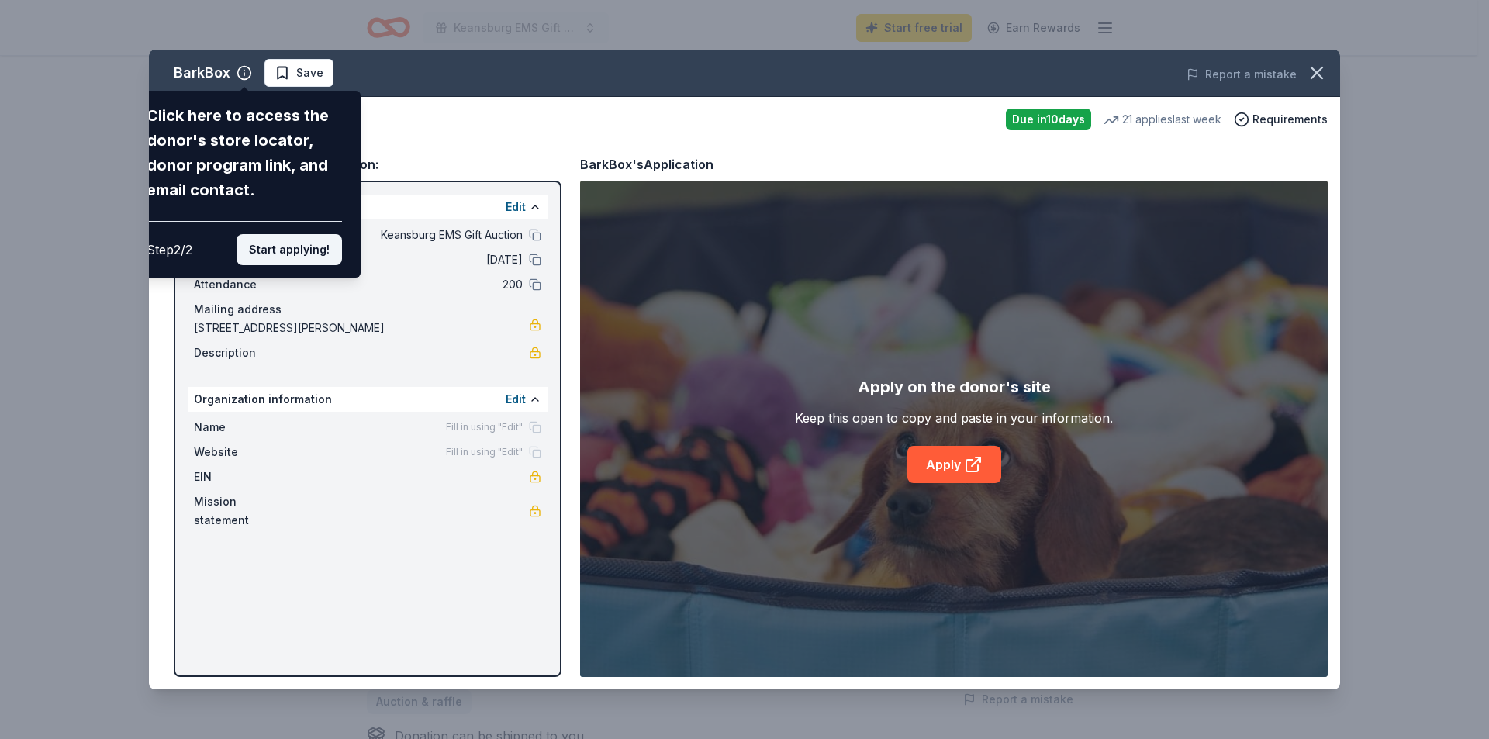
click at [309, 247] on button "Start applying!" at bounding box center [289, 249] width 105 height 31
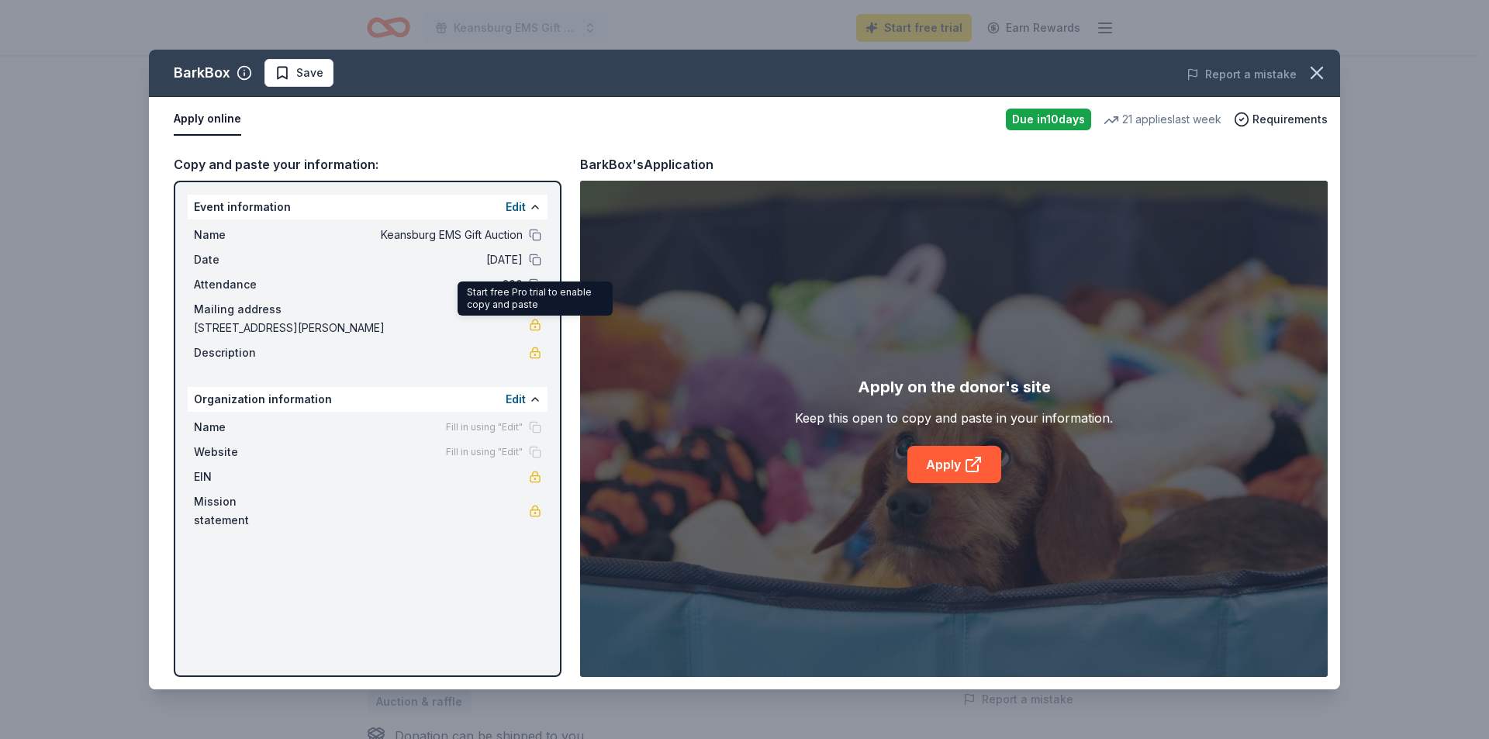
click at [537, 323] on link at bounding box center [535, 325] width 12 height 12
click at [955, 465] on link "Apply" at bounding box center [954, 464] width 94 height 37
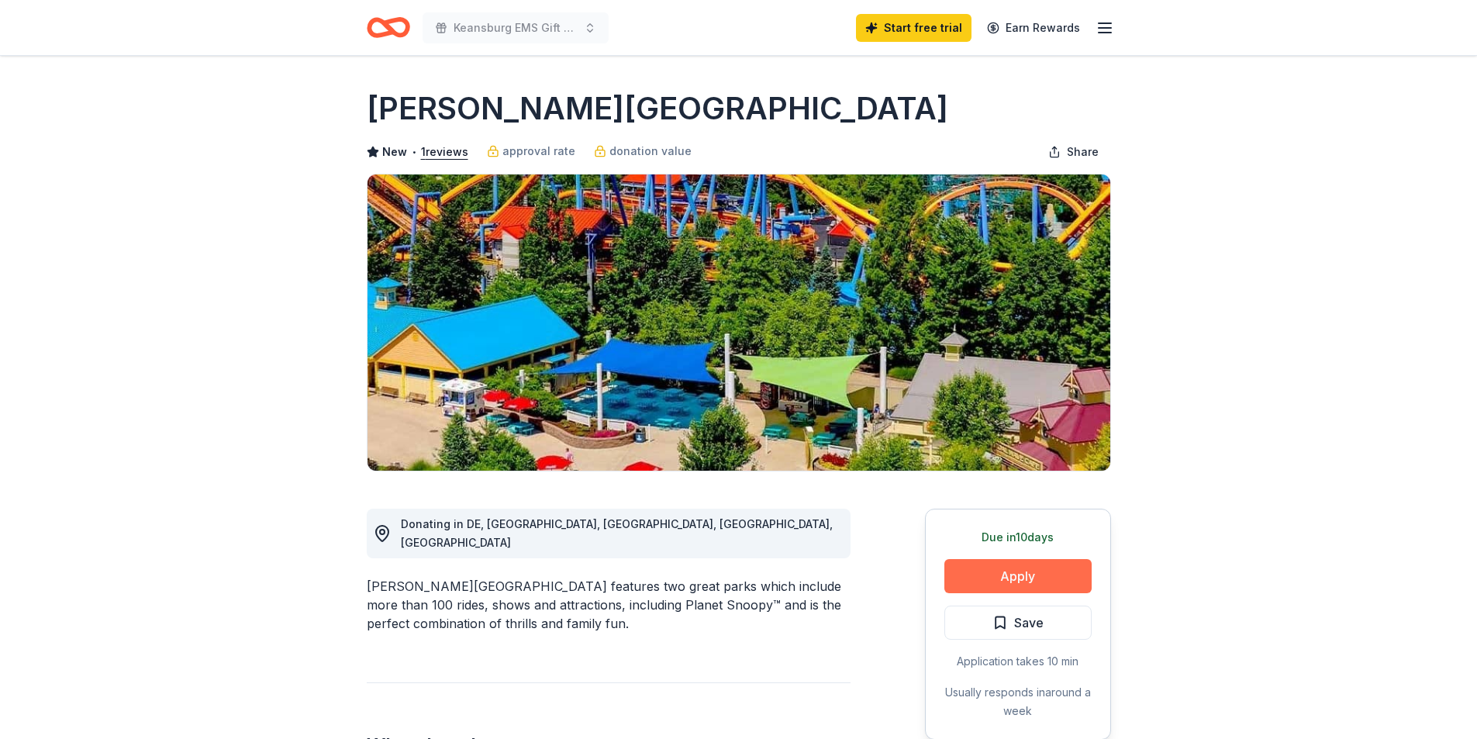
click at [1041, 583] on button "Apply" at bounding box center [1017, 576] width 147 height 34
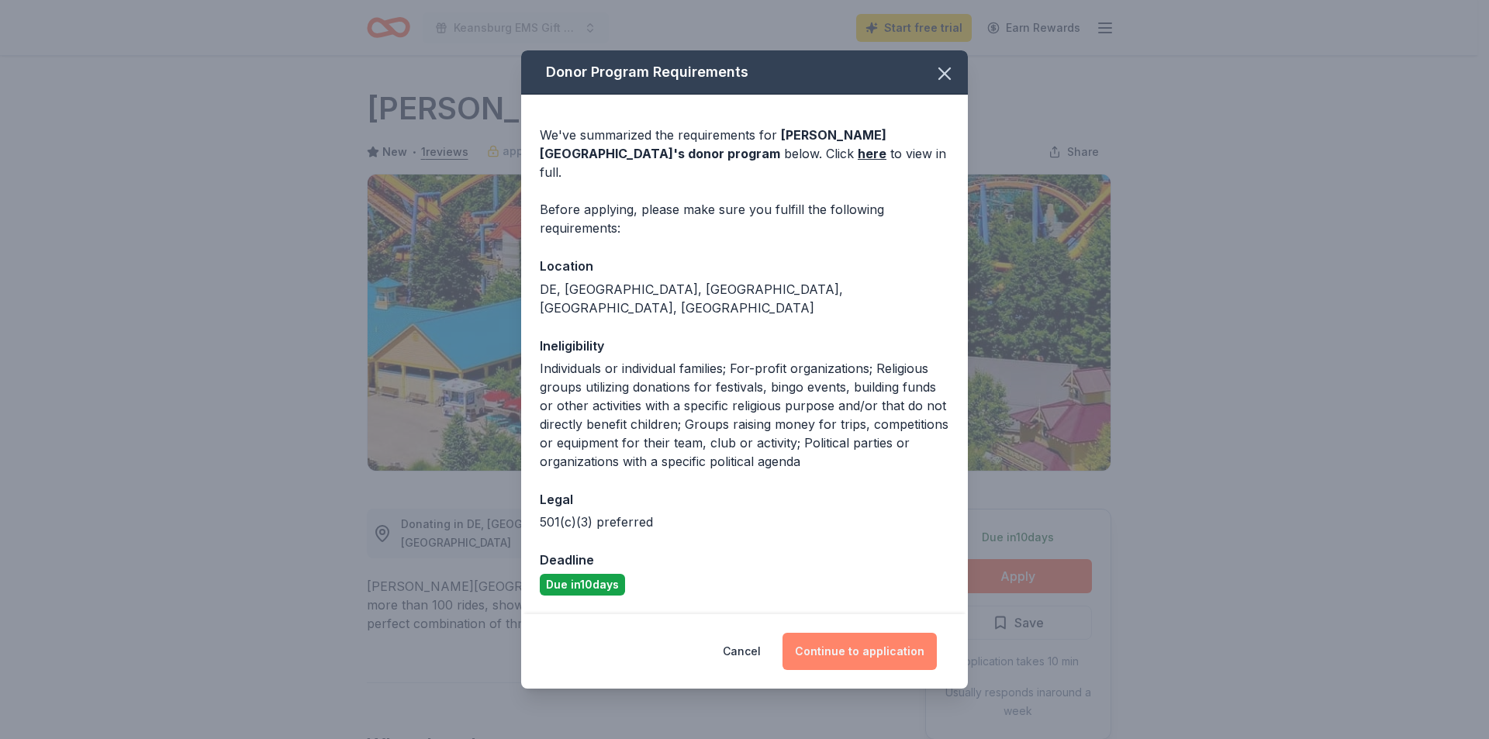
click at [841, 633] on button "Continue to application" at bounding box center [859, 651] width 154 height 37
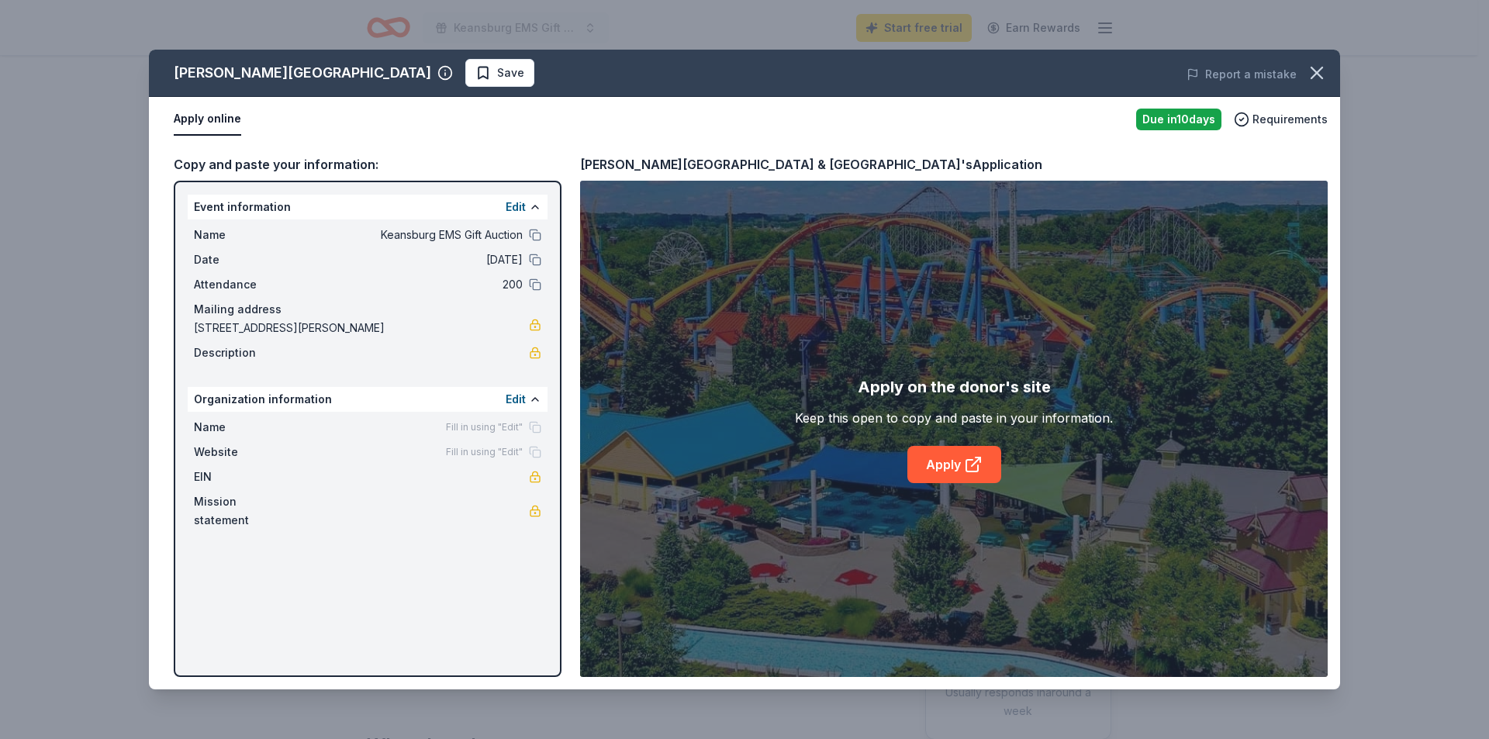
click at [959, 485] on div "Apply on the donor's site Keep this open to copy and paste in your information.…" at bounding box center [954, 429] width 748 height 496
click at [959, 477] on link "Apply" at bounding box center [954, 464] width 94 height 37
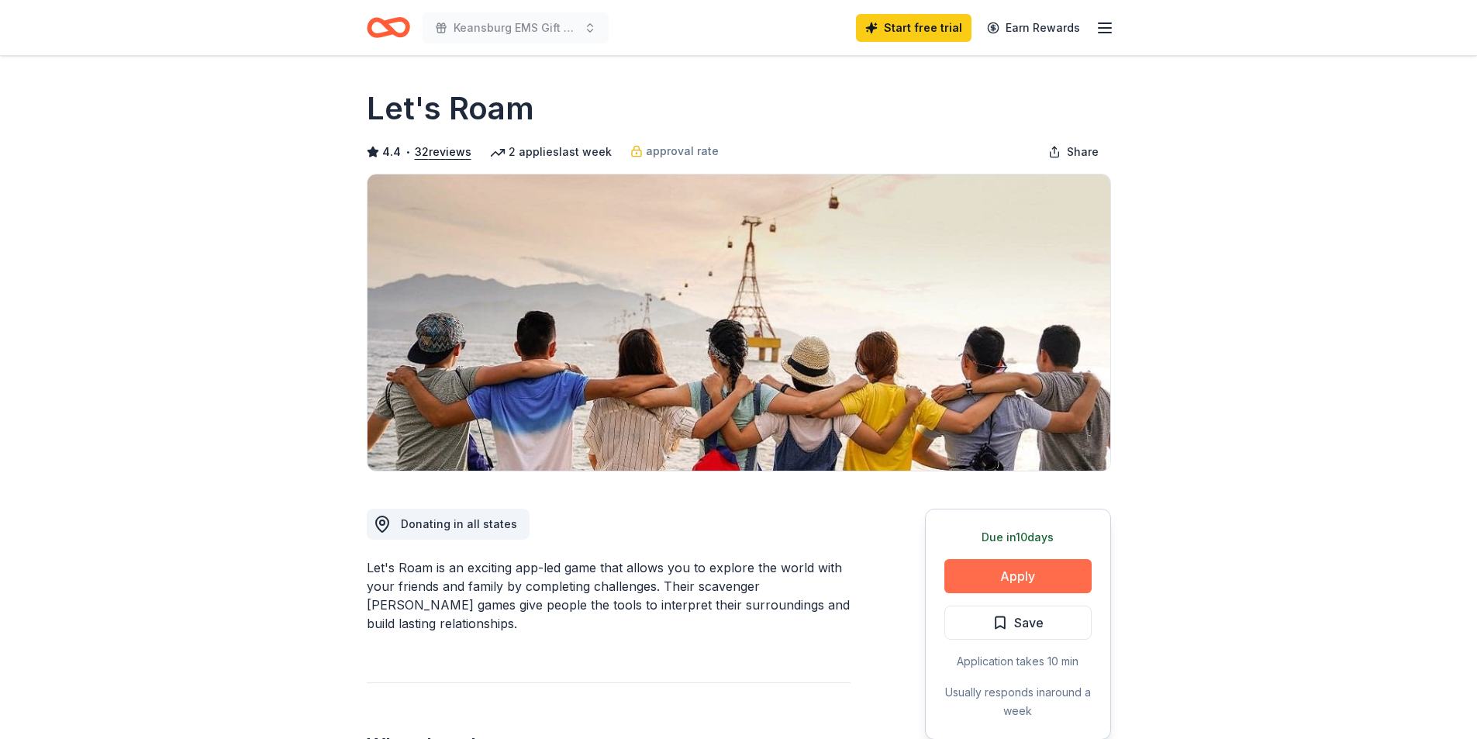
click at [1027, 575] on button "Apply" at bounding box center [1017, 576] width 147 height 34
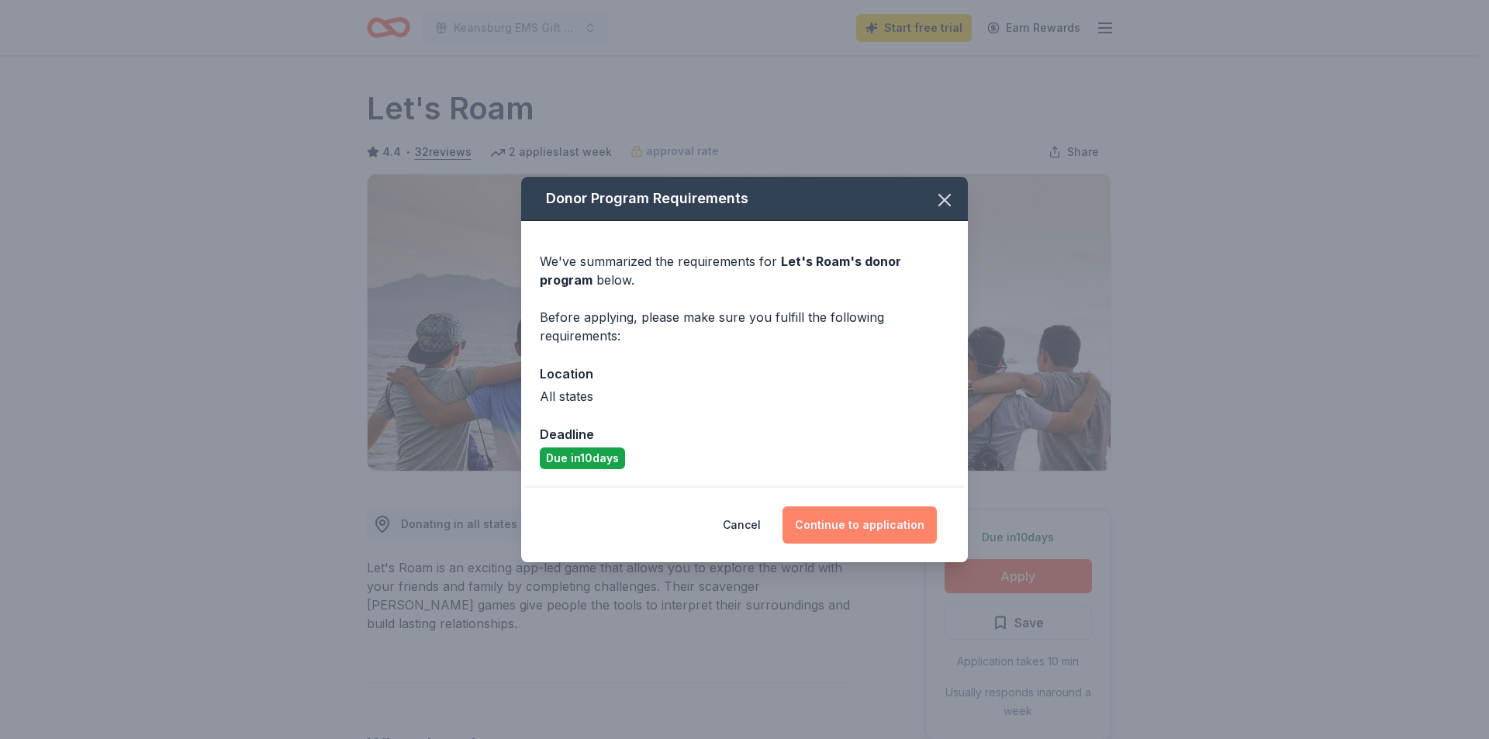
click at [859, 527] on button "Continue to application" at bounding box center [859, 524] width 154 height 37
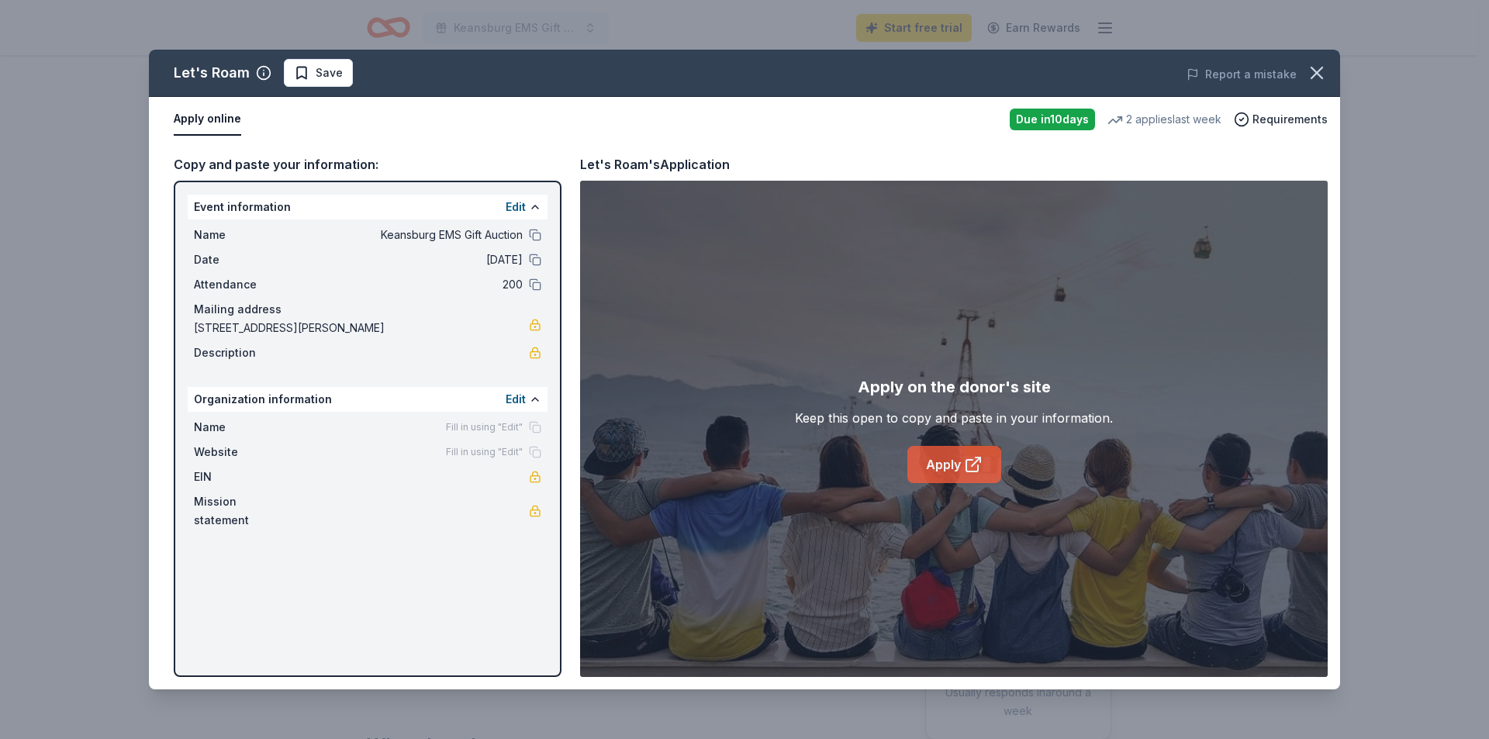
click at [965, 451] on link "Apply" at bounding box center [954, 464] width 94 height 37
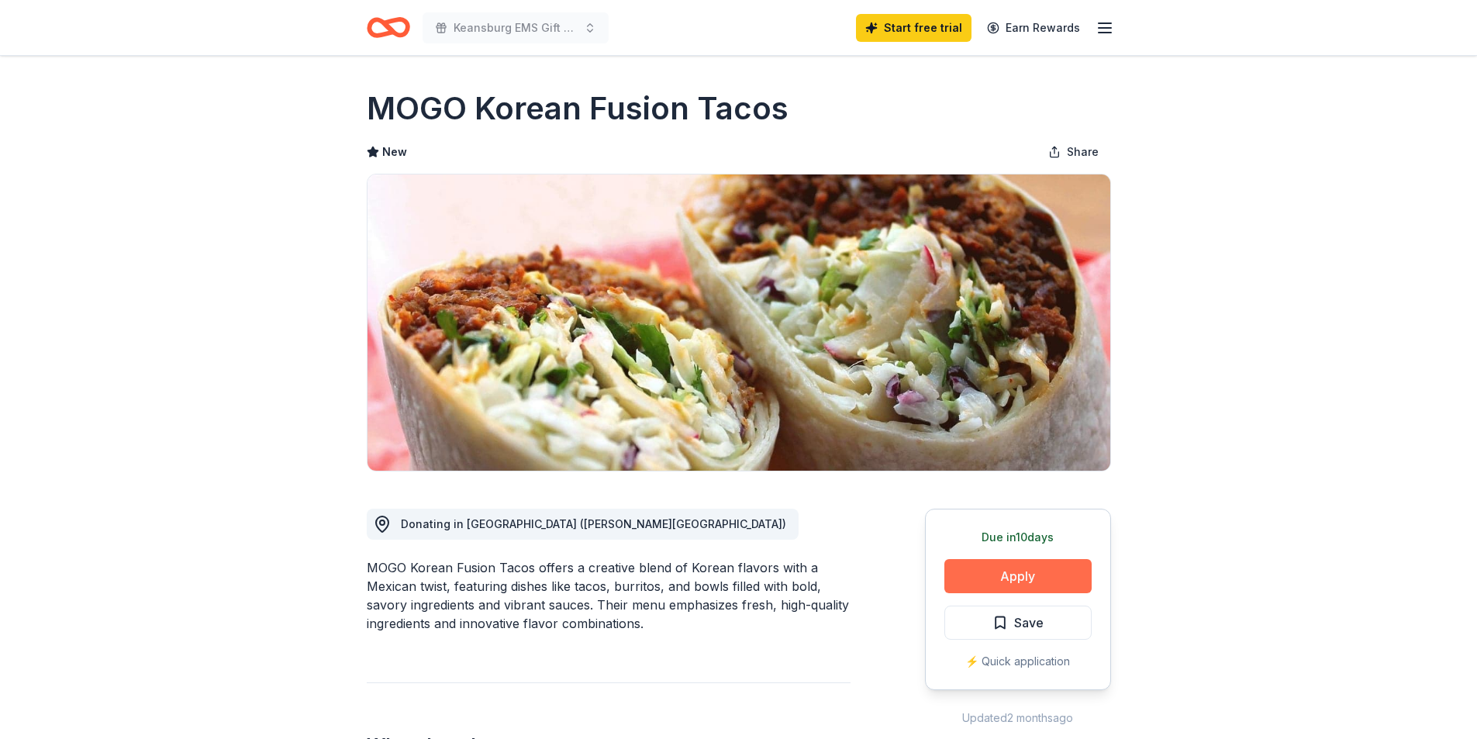
click at [1064, 579] on button "Apply" at bounding box center [1017, 576] width 147 height 34
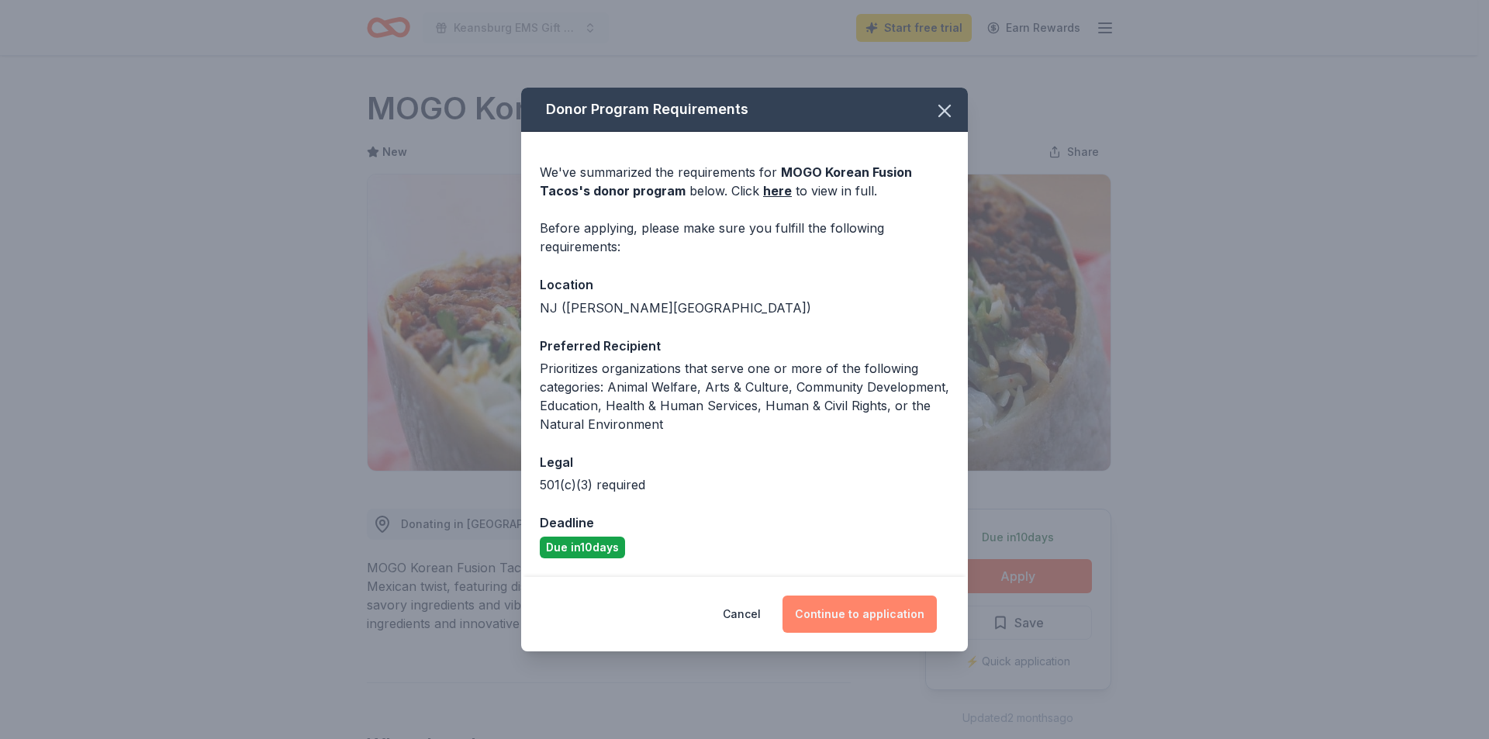
click at [834, 609] on button "Continue to application" at bounding box center [859, 614] width 154 height 37
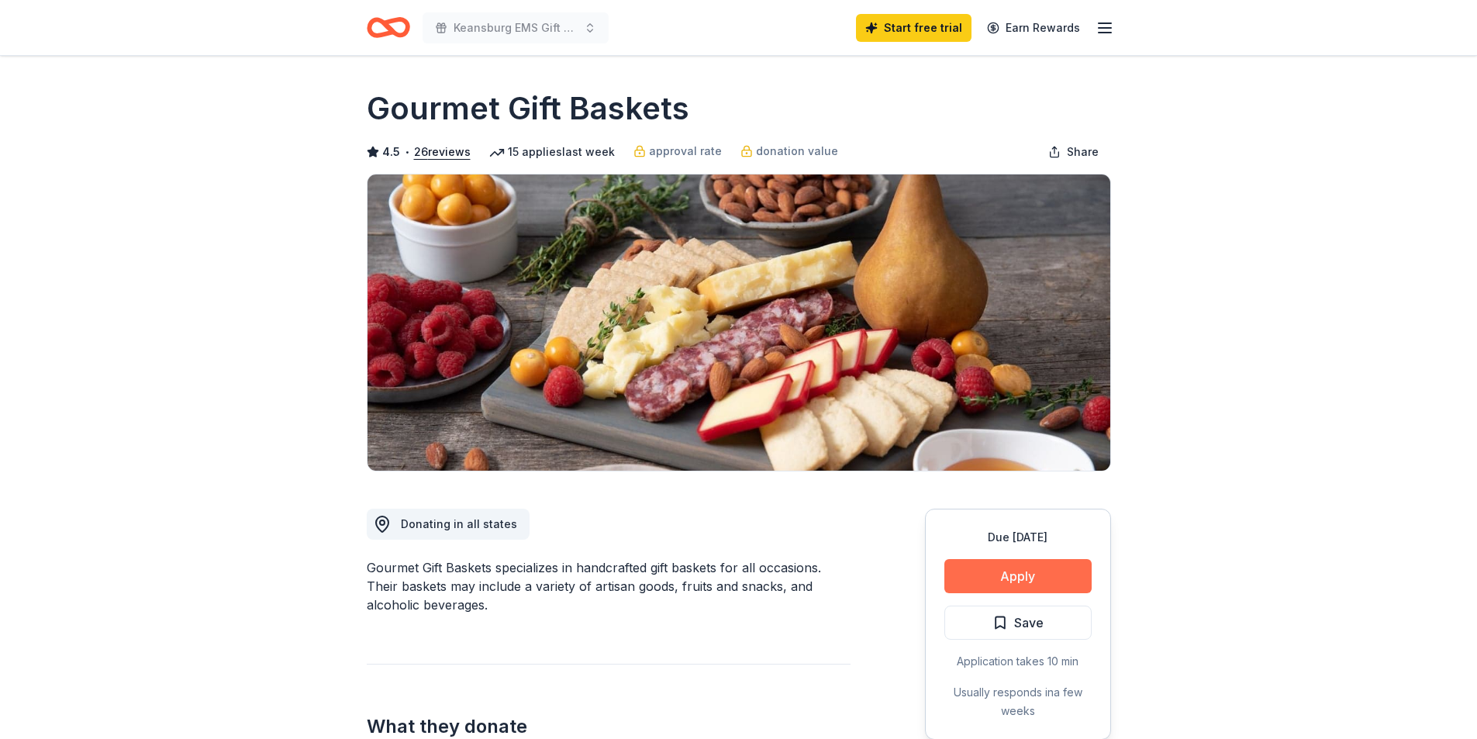
click at [1044, 581] on button "Apply" at bounding box center [1017, 576] width 147 height 34
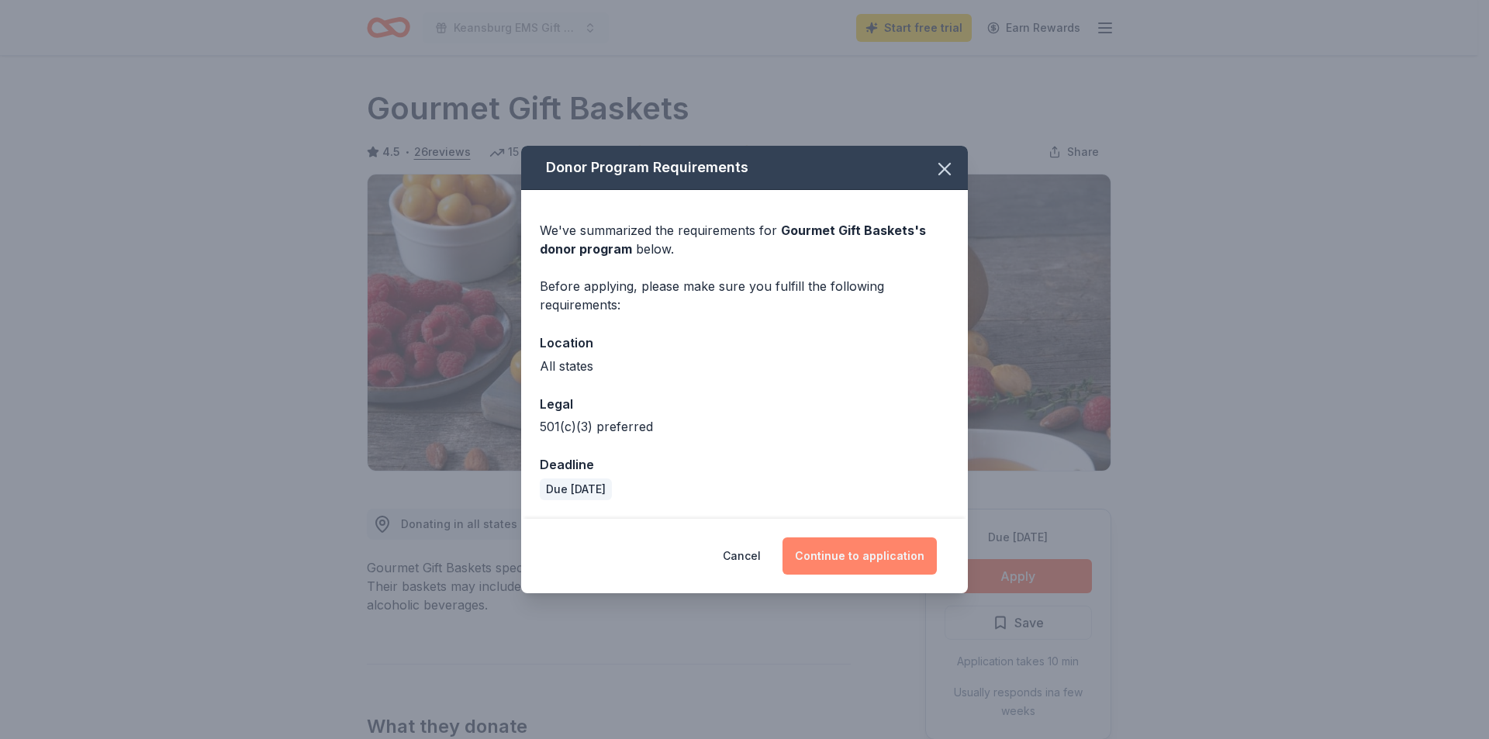
click at [896, 548] on button "Continue to application" at bounding box center [859, 555] width 154 height 37
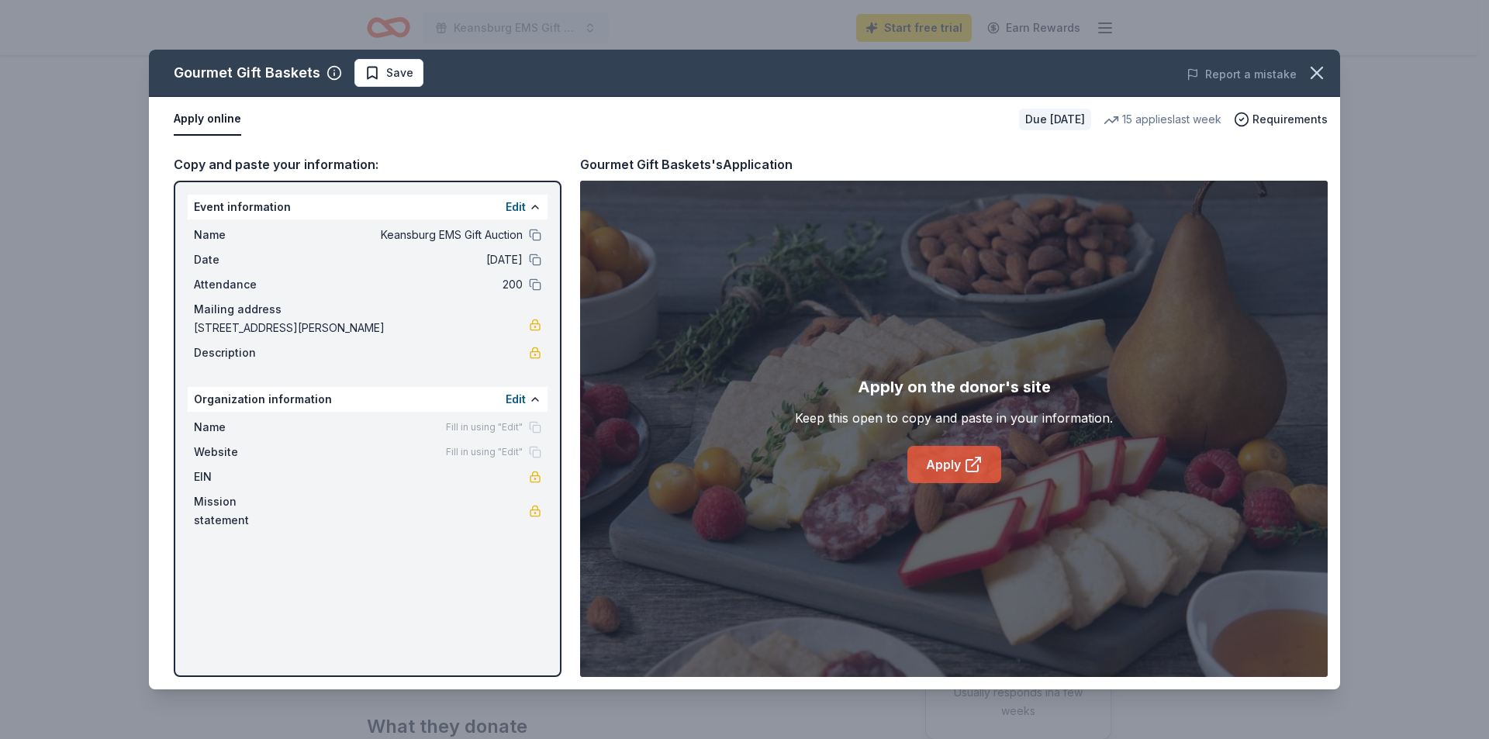
click at [929, 472] on link "Apply" at bounding box center [954, 464] width 94 height 37
